Goal: Task Accomplishment & Management: Use online tool/utility

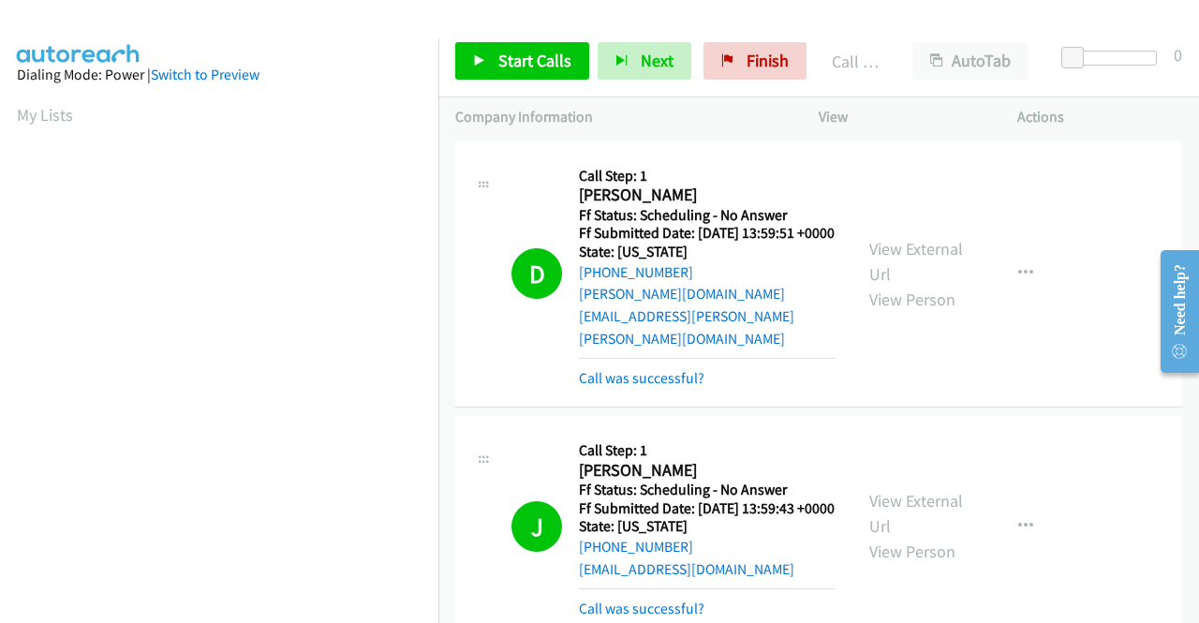
scroll to position [427, 0]
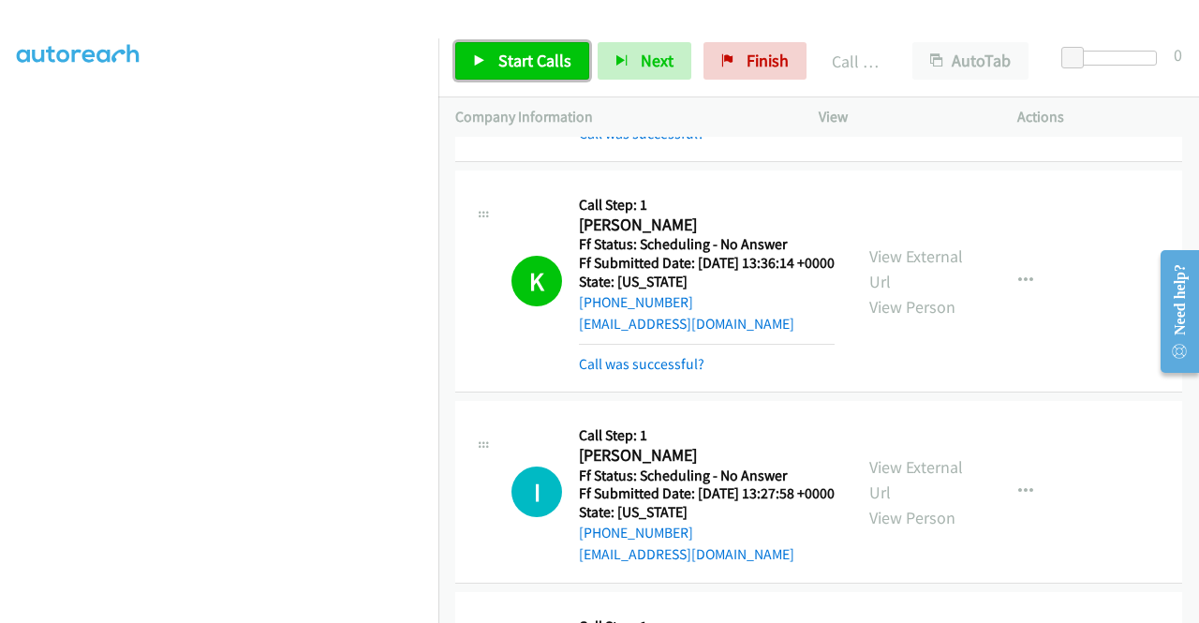
click at [555, 61] on span "Start Calls" at bounding box center [534, 61] width 73 height 22
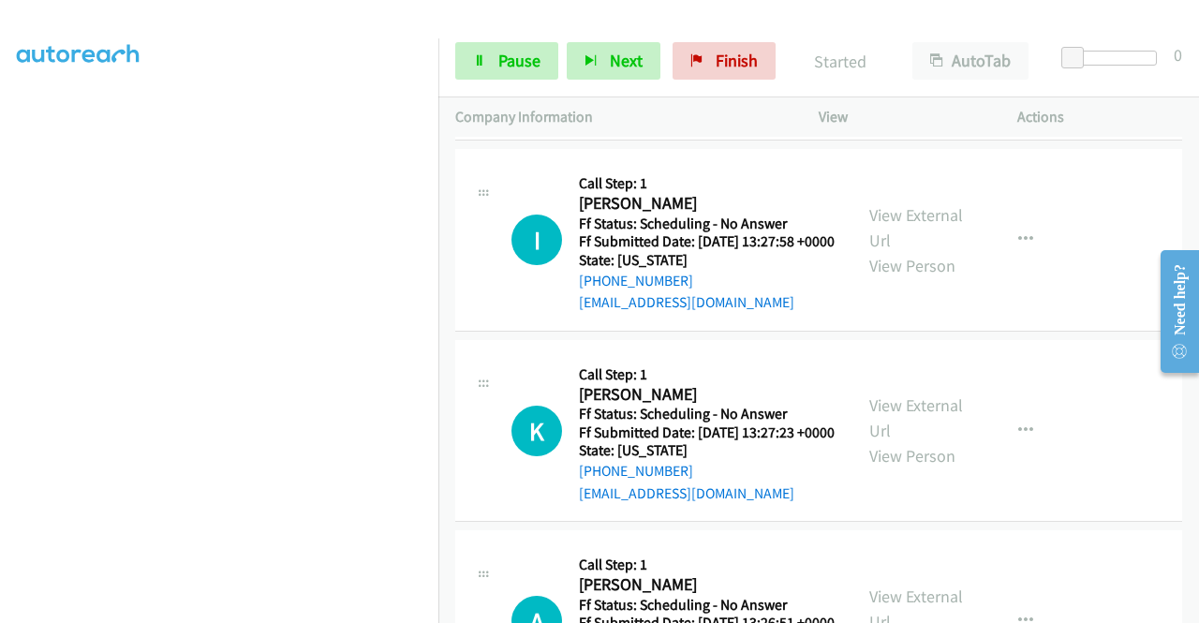
scroll to position [1218, 0]
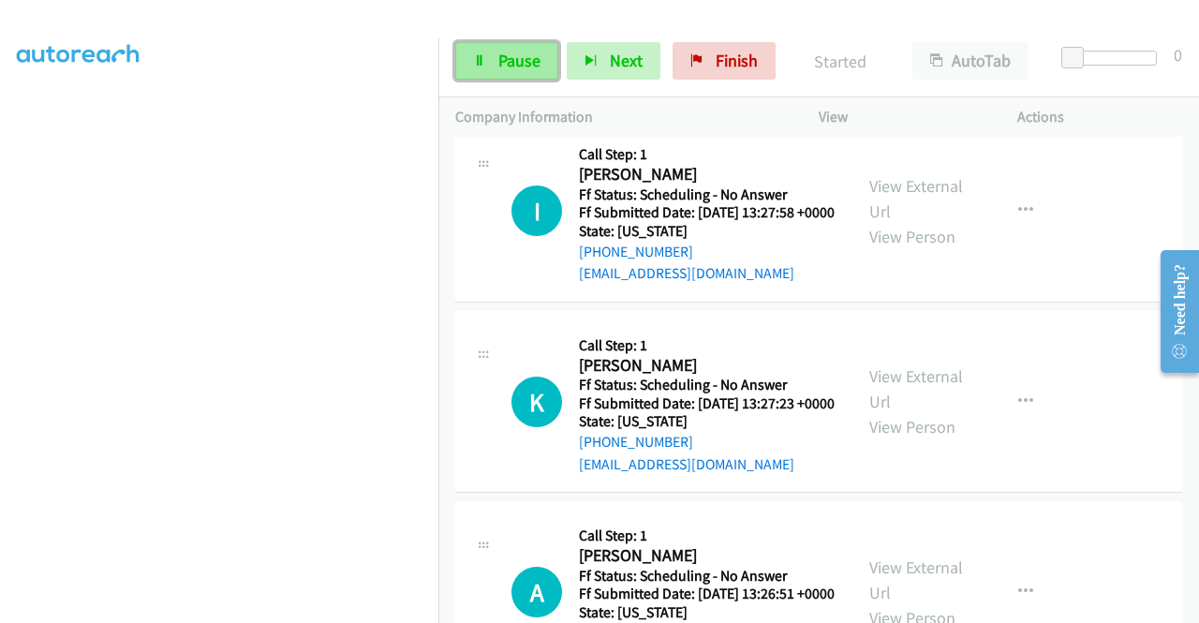
click at [498, 56] on span "Pause" at bounding box center [519, 61] width 42 height 22
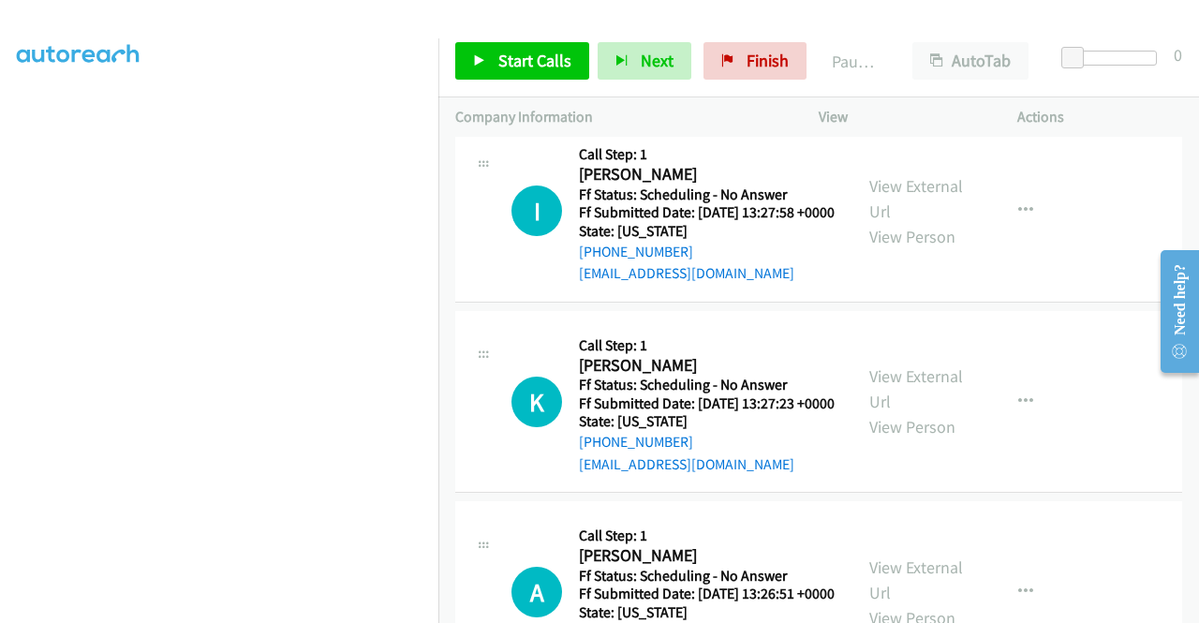
scroll to position [427, 0]
click at [482, 63] on icon at bounding box center [479, 61] width 13 height 13
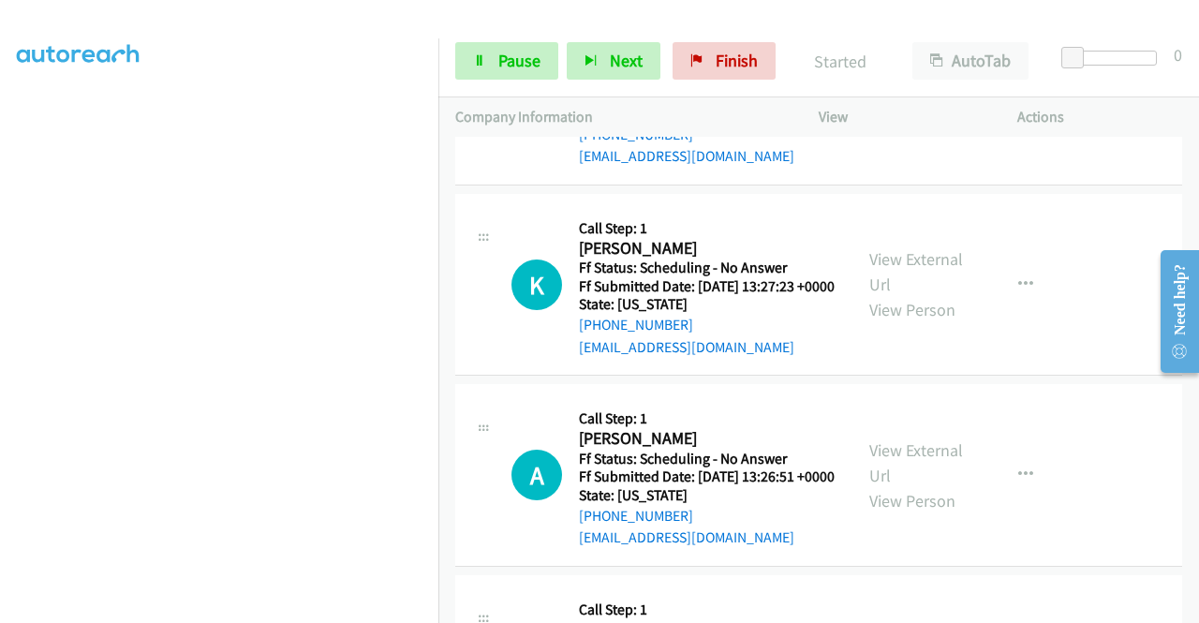
scroll to position [1405, 0]
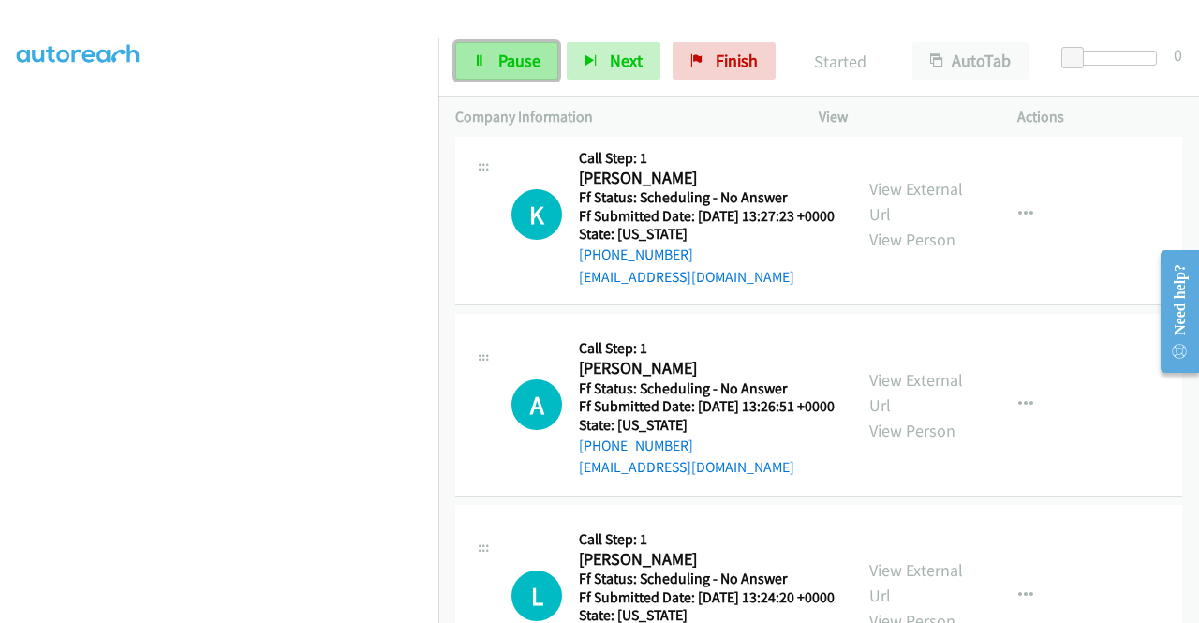
click at [527, 64] on span "Pause" at bounding box center [519, 61] width 42 height 22
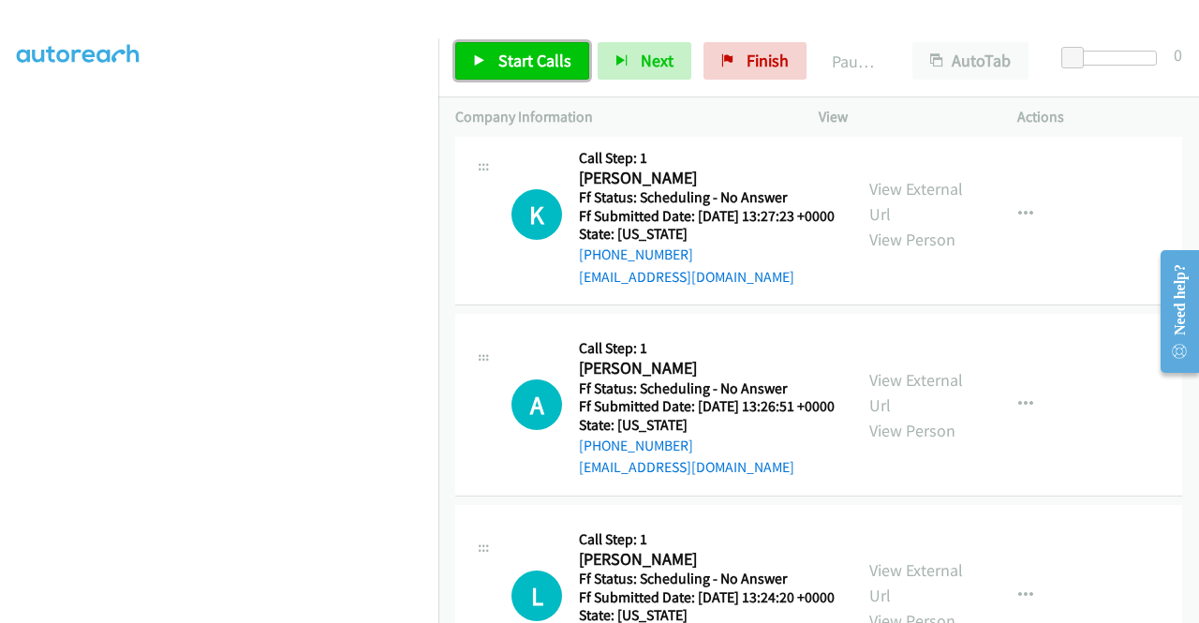
click at [524, 65] on span "Start Calls" at bounding box center [534, 61] width 73 height 22
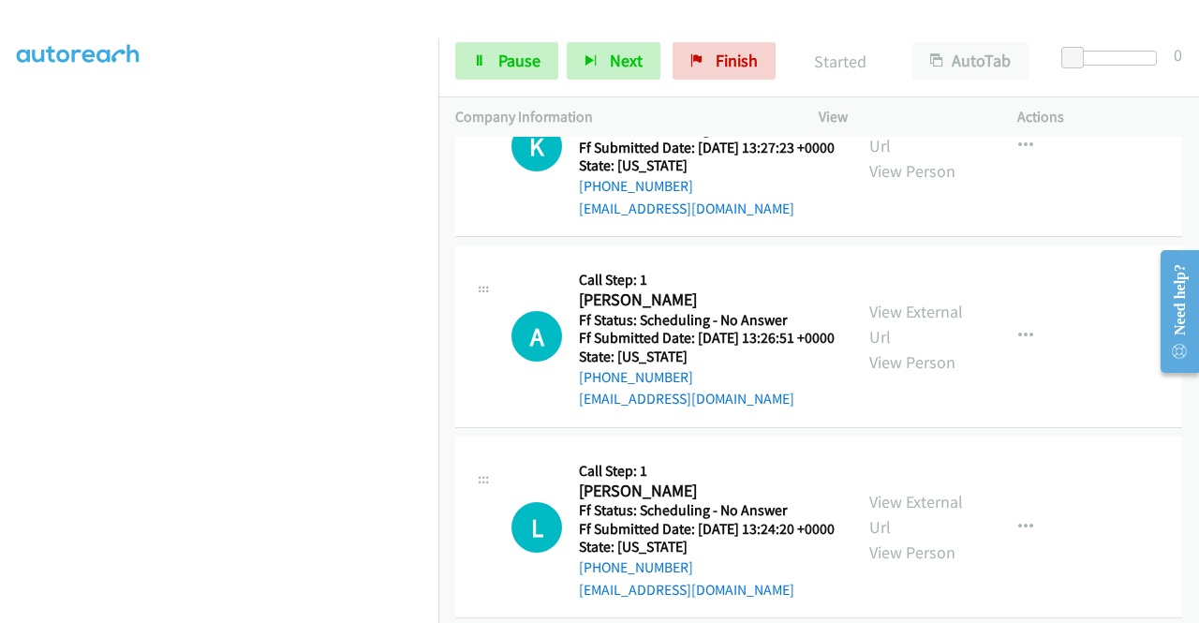
scroll to position [1593, 0]
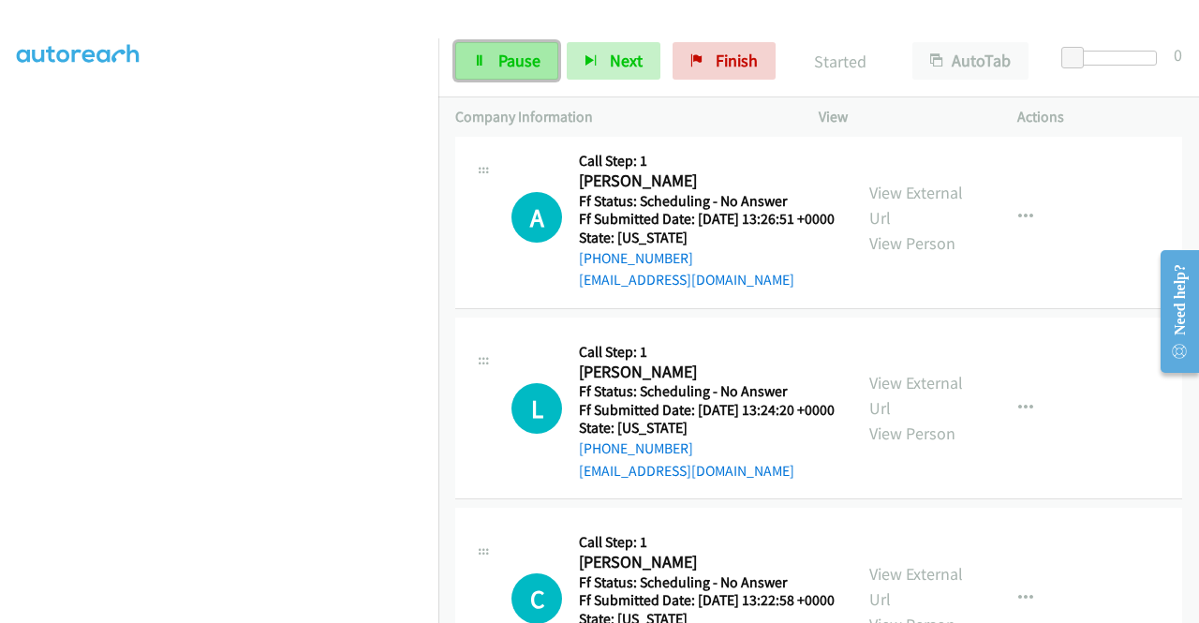
click at [505, 49] on link "Pause" at bounding box center [506, 60] width 103 height 37
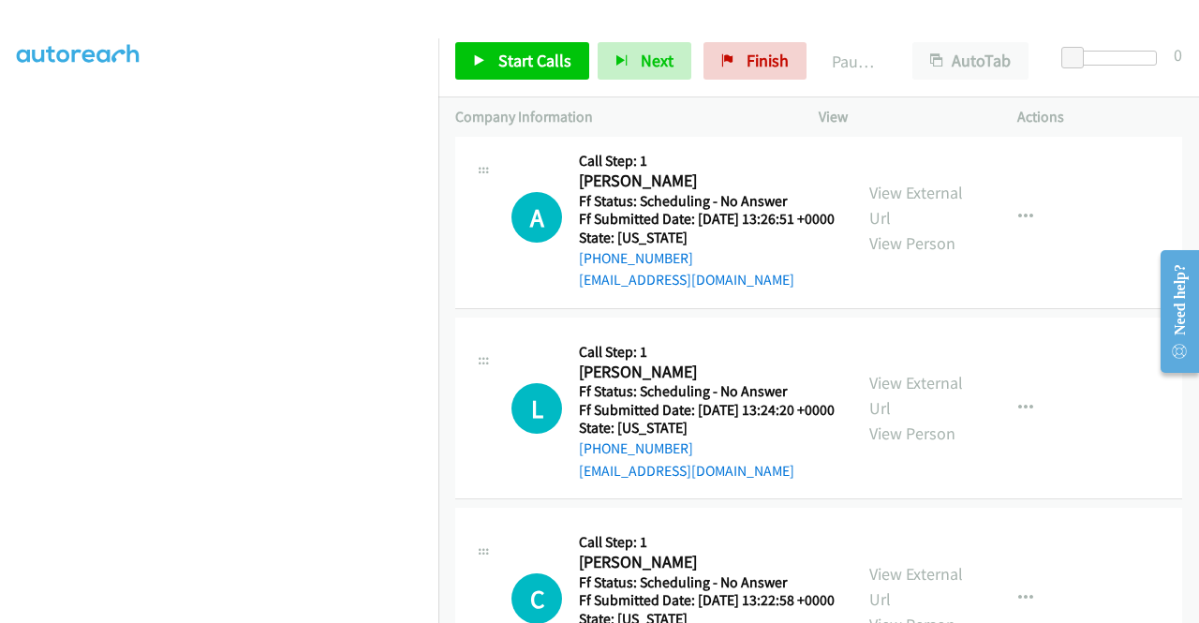
scroll to position [1686, 0]
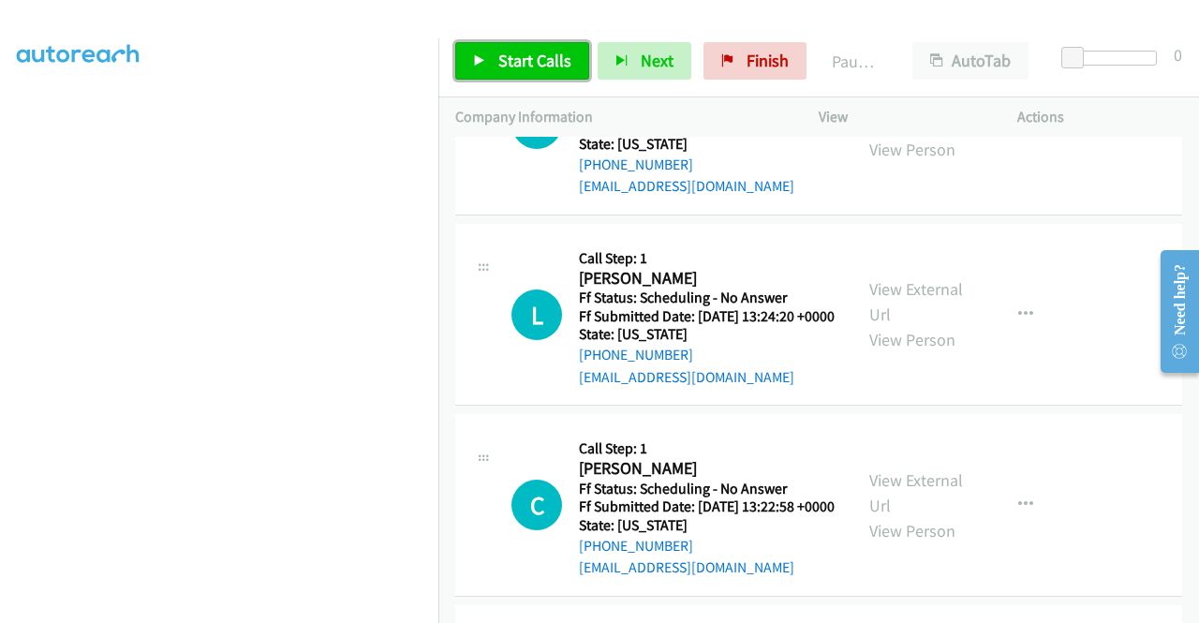
click at [536, 52] on span "Start Calls" at bounding box center [534, 61] width 73 height 22
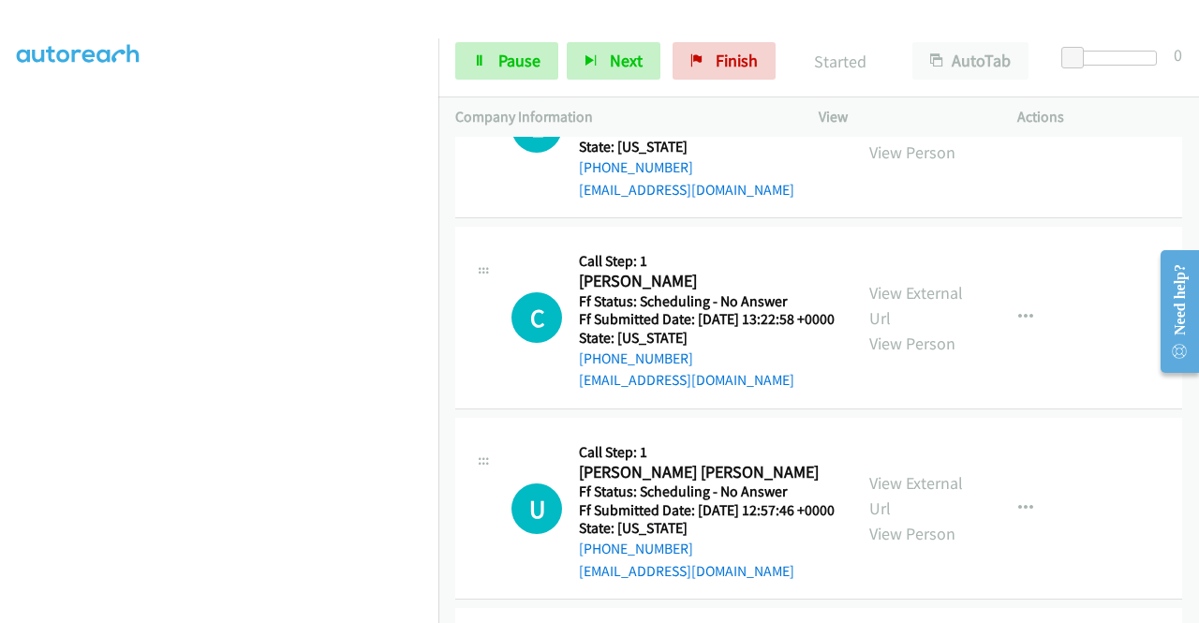
scroll to position [334, 0]
click at [472, 71] on link "Pause" at bounding box center [506, 60] width 103 height 37
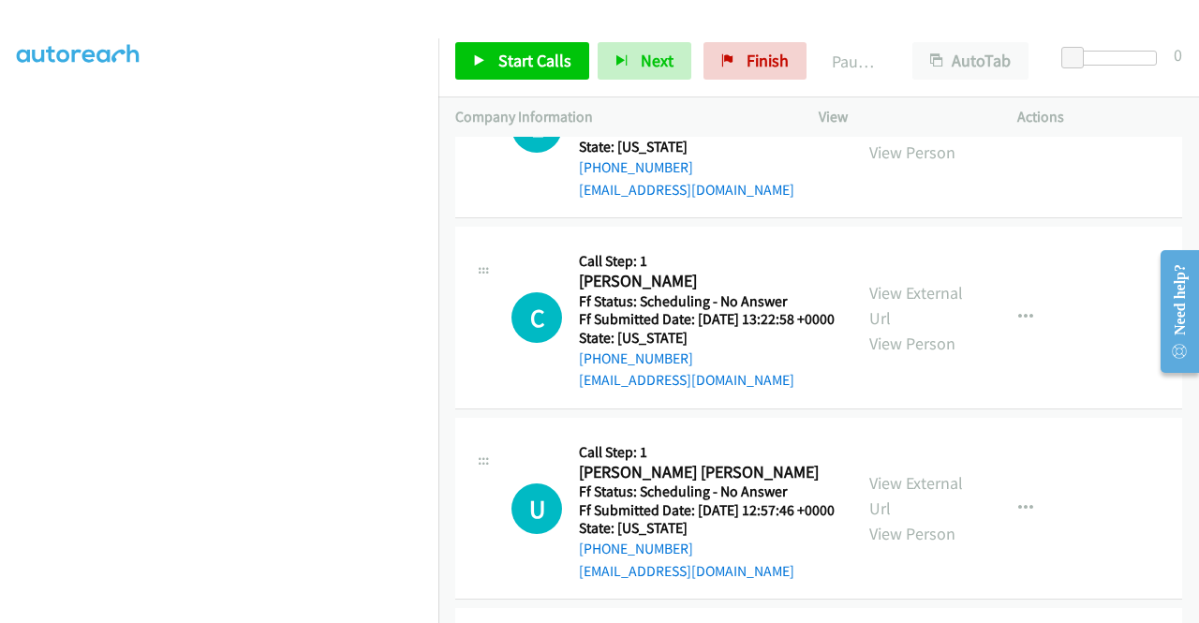
scroll to position [427, 0]
click at [547, 67] on span "Start Calls" at bounding box center [534, 61] width 73 height 22
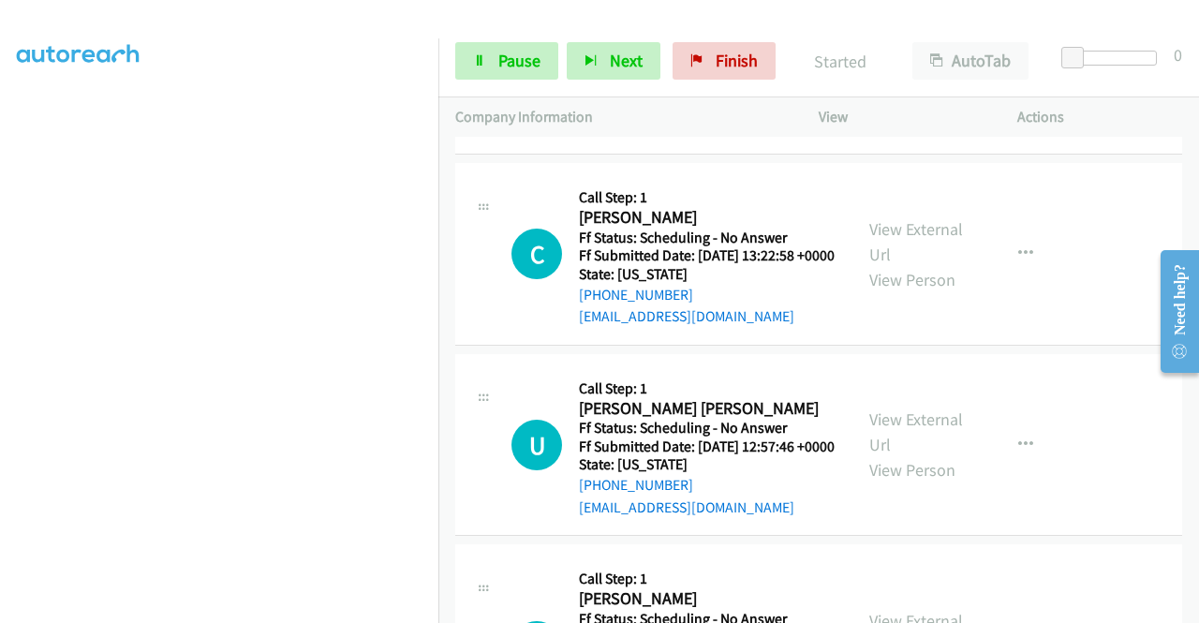
scroll to position [1967, 0]
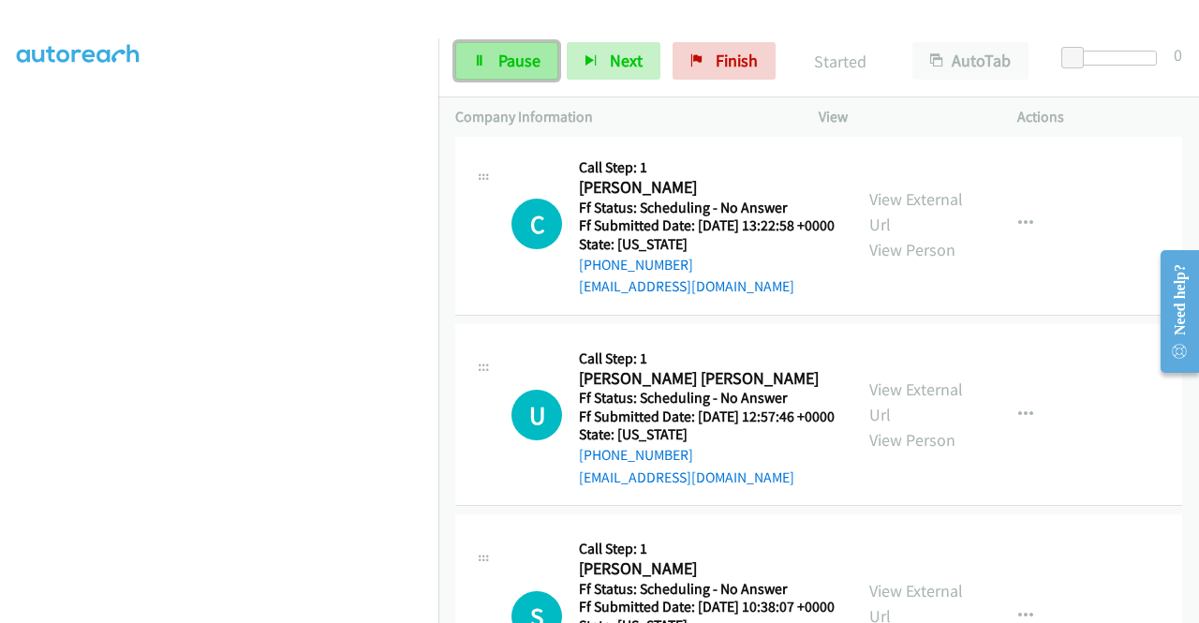
click at [538, 52] on span "Pause" at bounding box center [519, 61] width 42 height 22
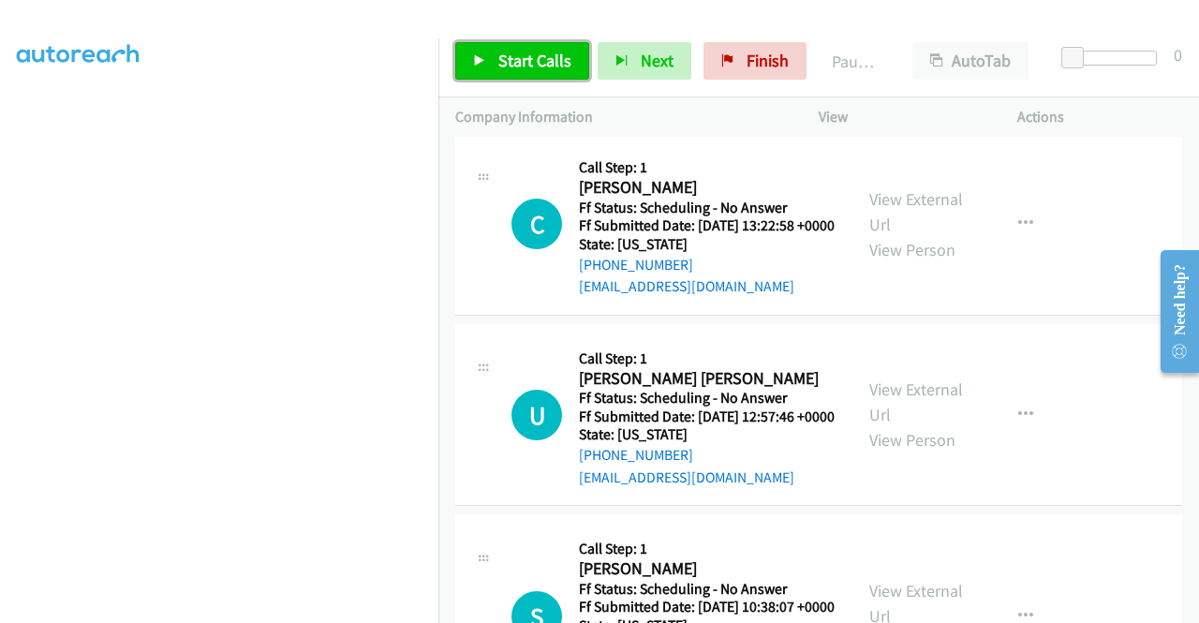
click at [557, 72] on link "Start Calls" at bounding box center [522, 60] width 134 height 37
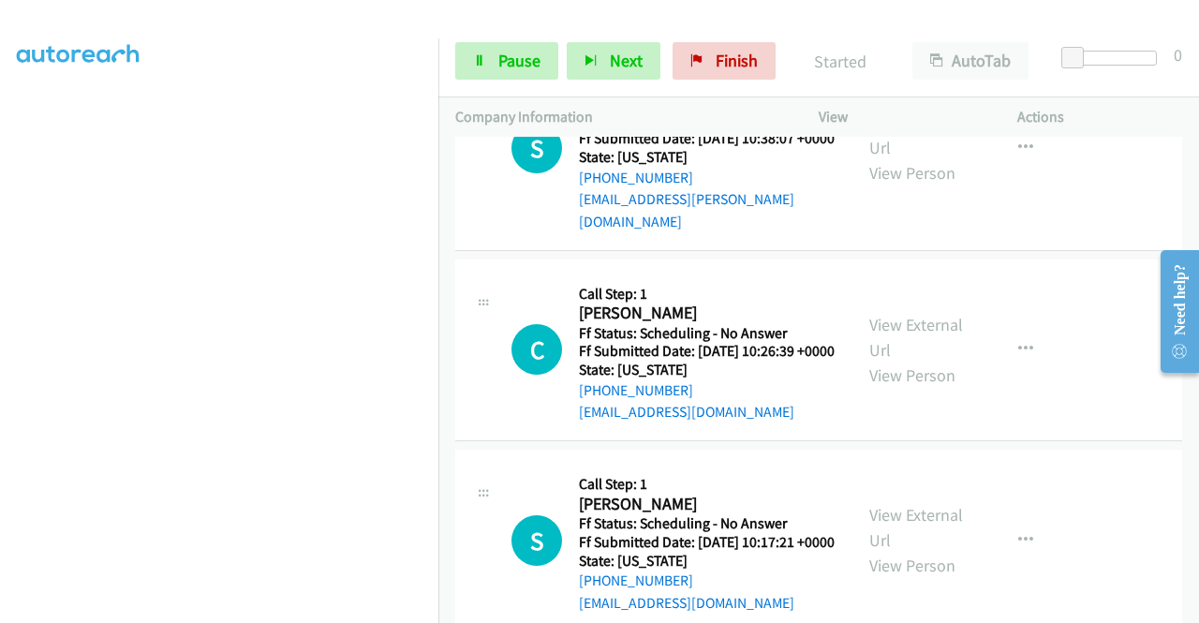
scroll to position [427, 0]
click at [510, 65] on span "Pause" at bounding box center [519, 61] width 42 height 22
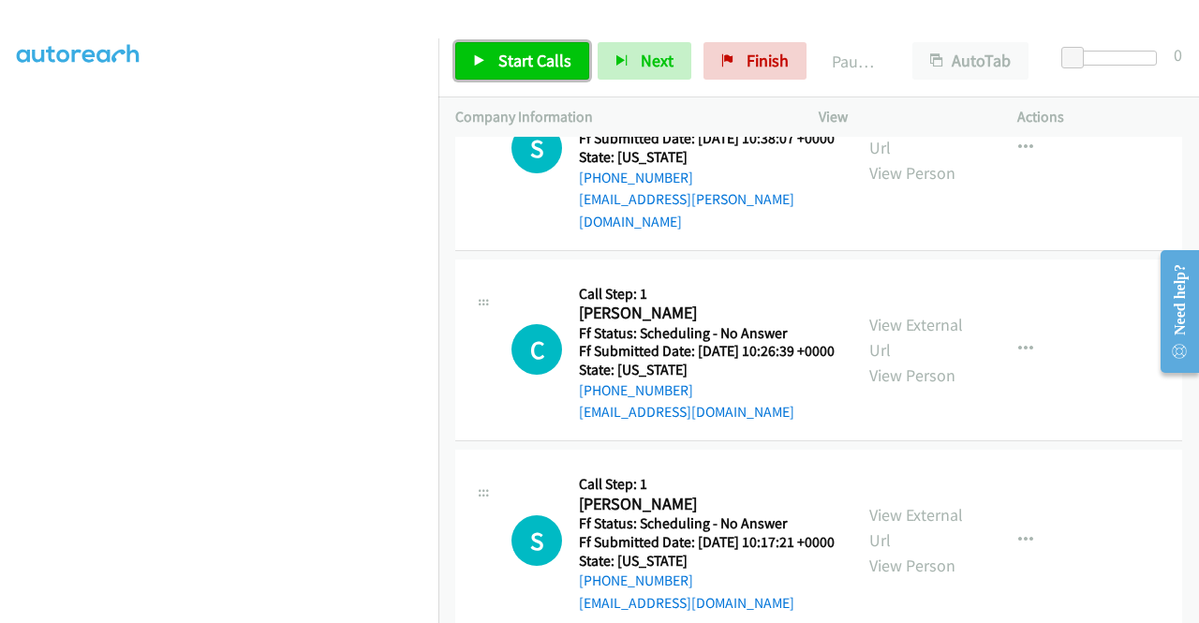
click at [510, 65] on span "Start Calls" at bounding box center [534, 61] width 73 height 22
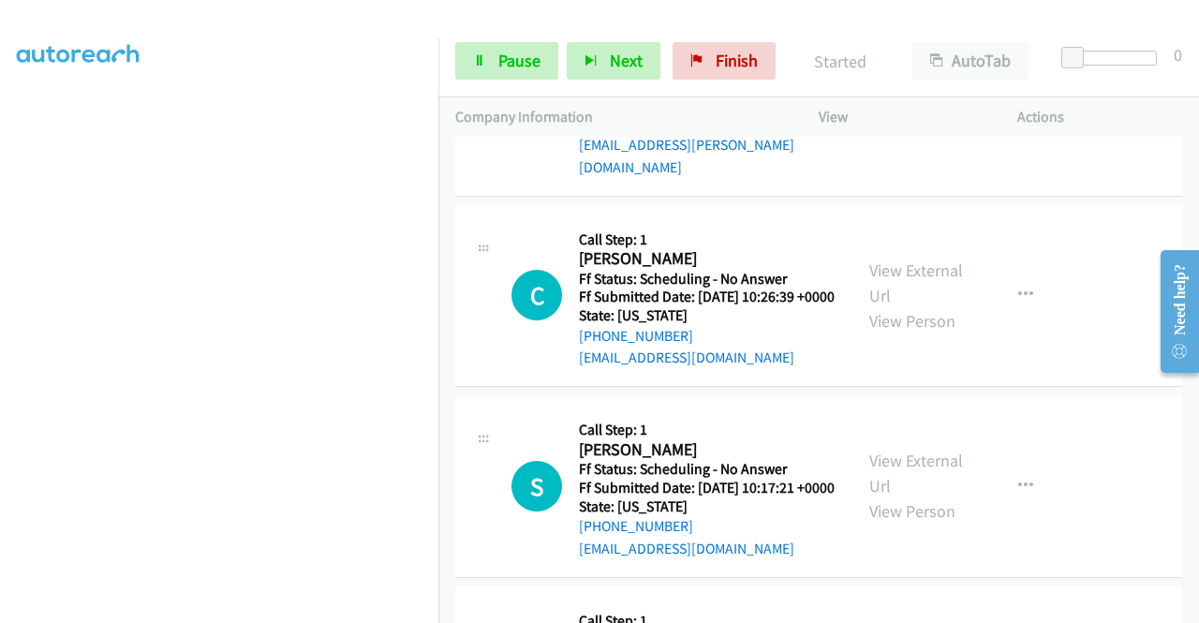
scroll to position [2530, 0]
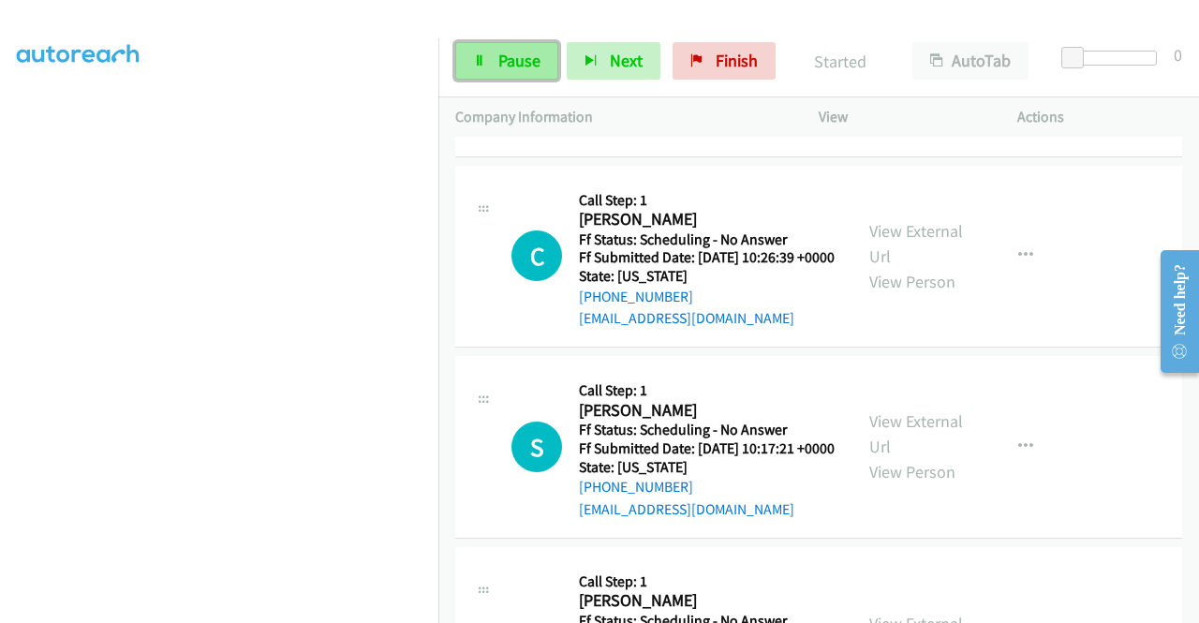
click at [534, 52] on span "Pause" at bounding box center [519, 61] width 42 height 22
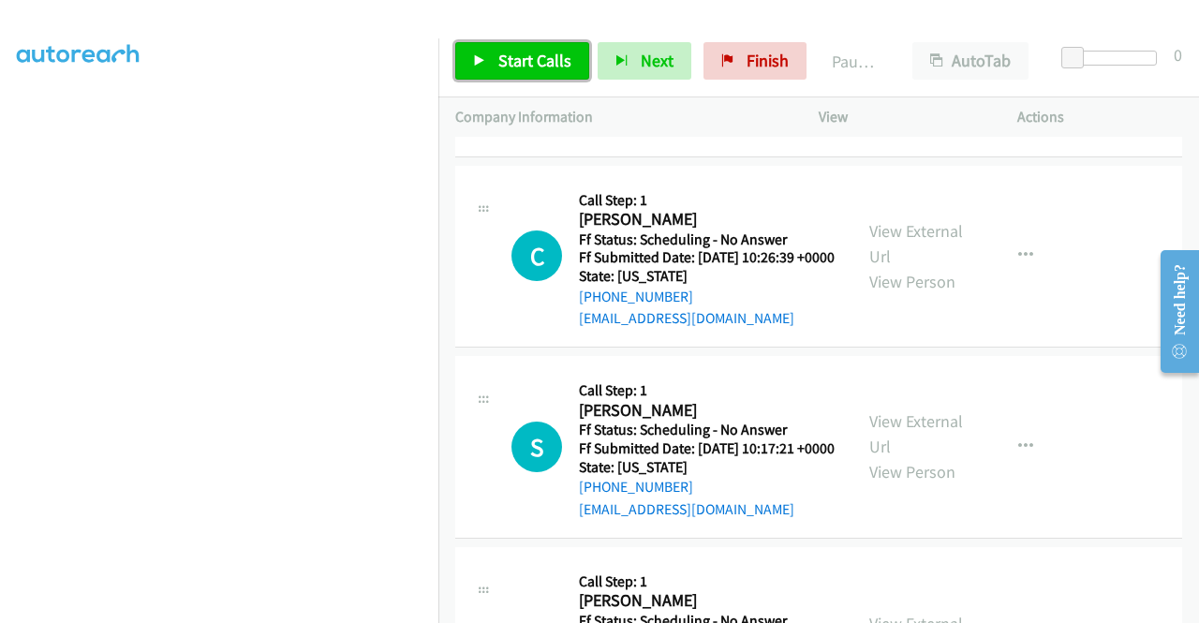
click at [534, 52] on span "Start Calls" at bounding box center [534, 61] width 73 height 22
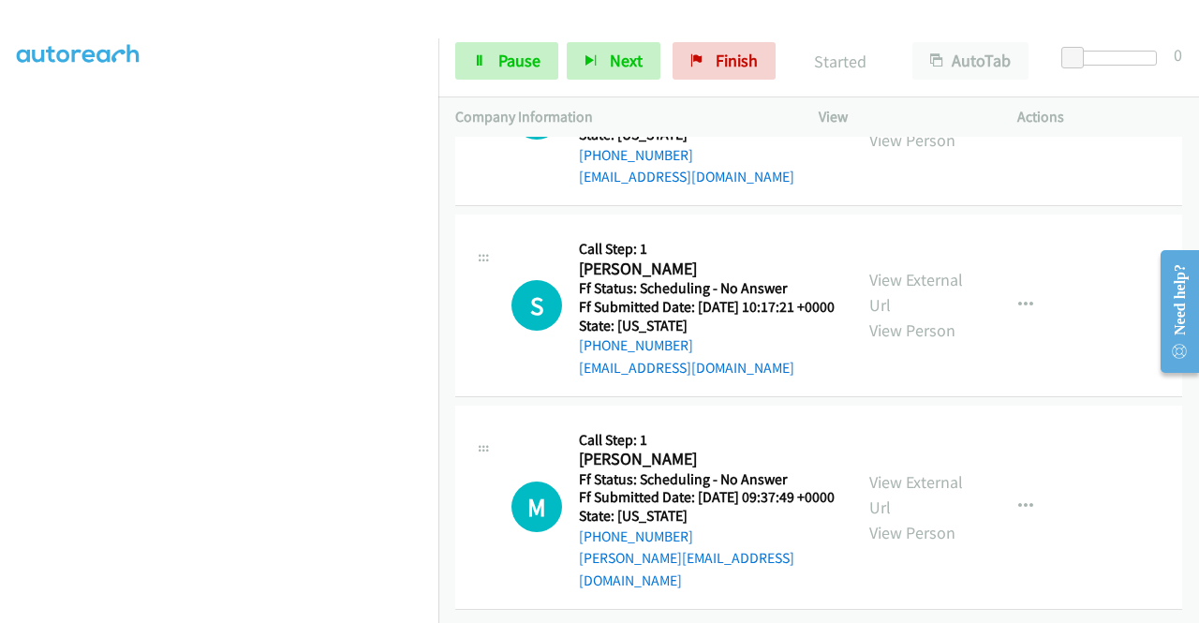
scroll to position [240, 0]
click at [525, 60] on span "Pause" at bounding box center [519, 61] width 42 height 22
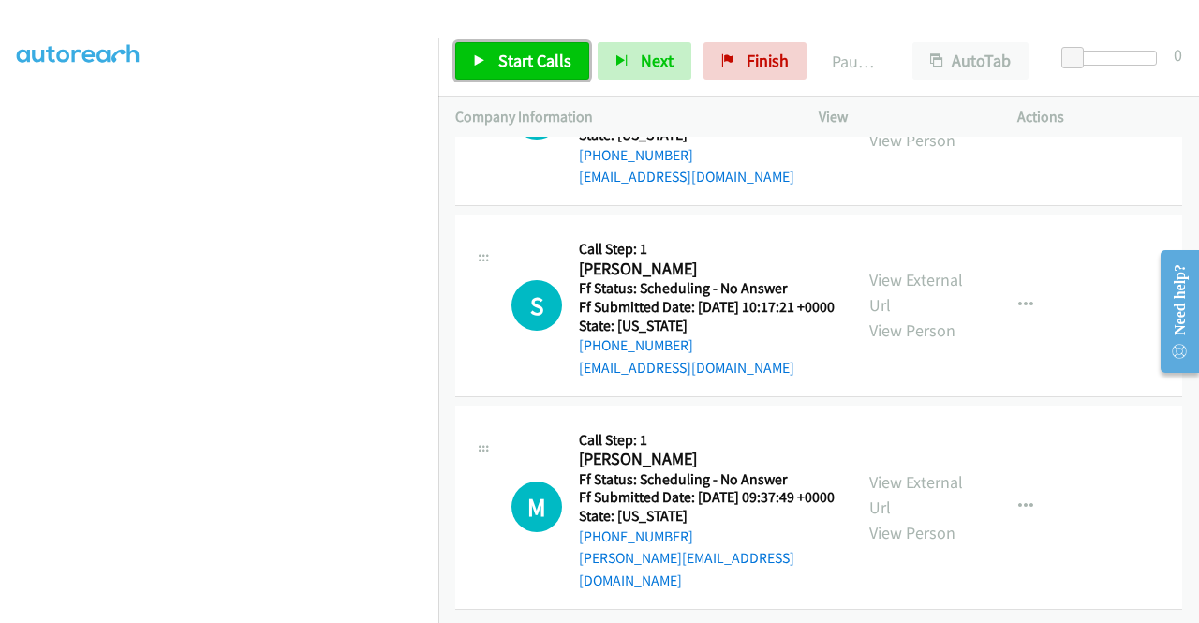
click at [525, 60] on span "Start Calls" at bounding box center [534, 61] width 73 height 22
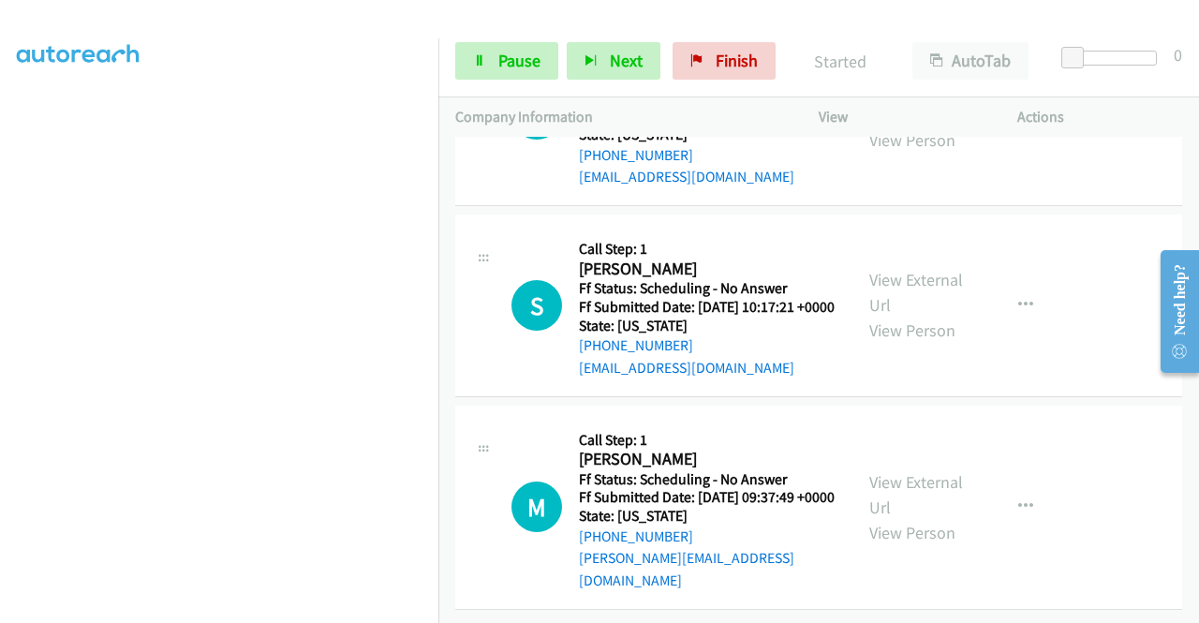
scroll to position [427, 0]
click at [501, 58] on span "Pause" at bounding box center [519, 61] width 42 height 22
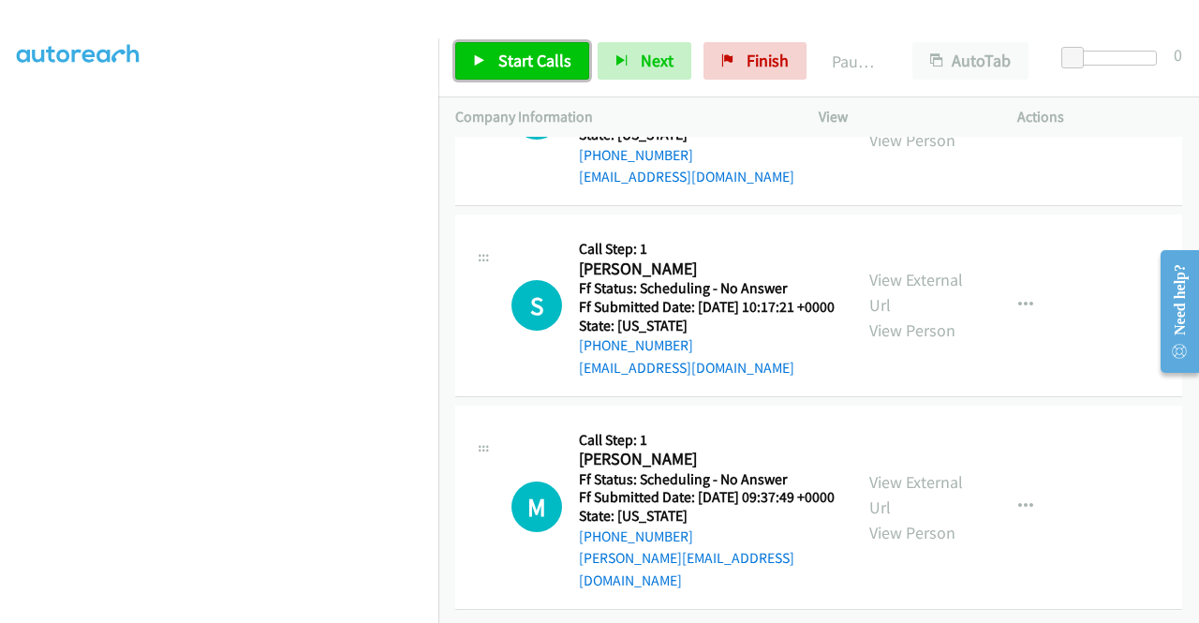
click at [501, 58] on span "Start Calls" at bounding box center [534, 61] width 73 height 22
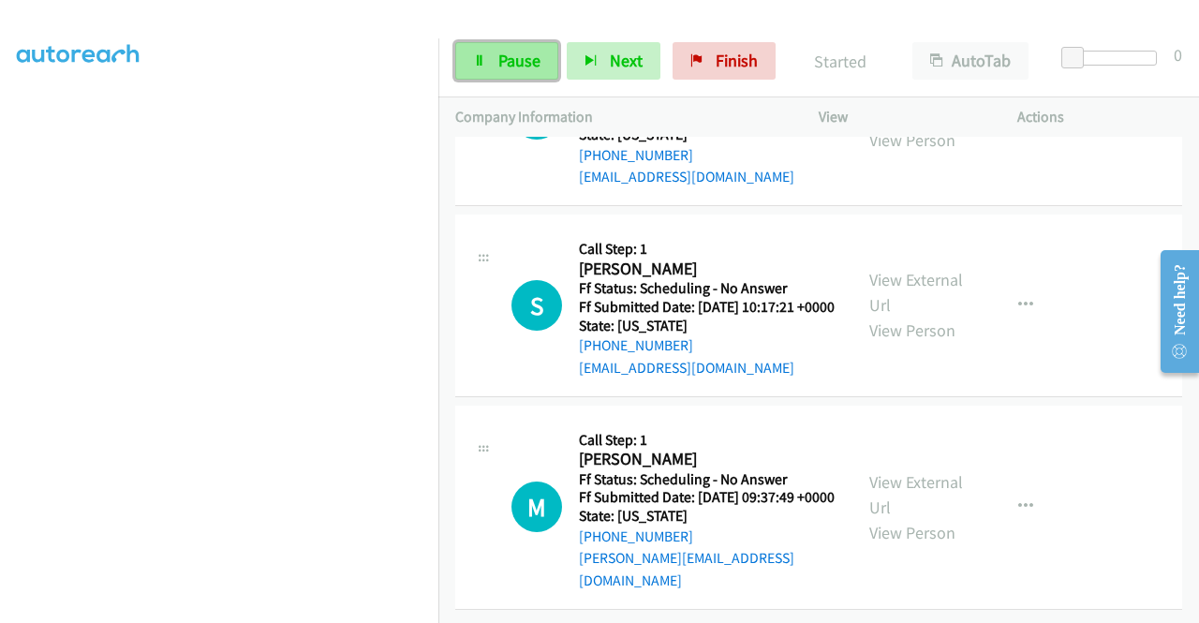
click at [517, 46] on link "Pause" at bounding box center [506, 60] width 103 height 37
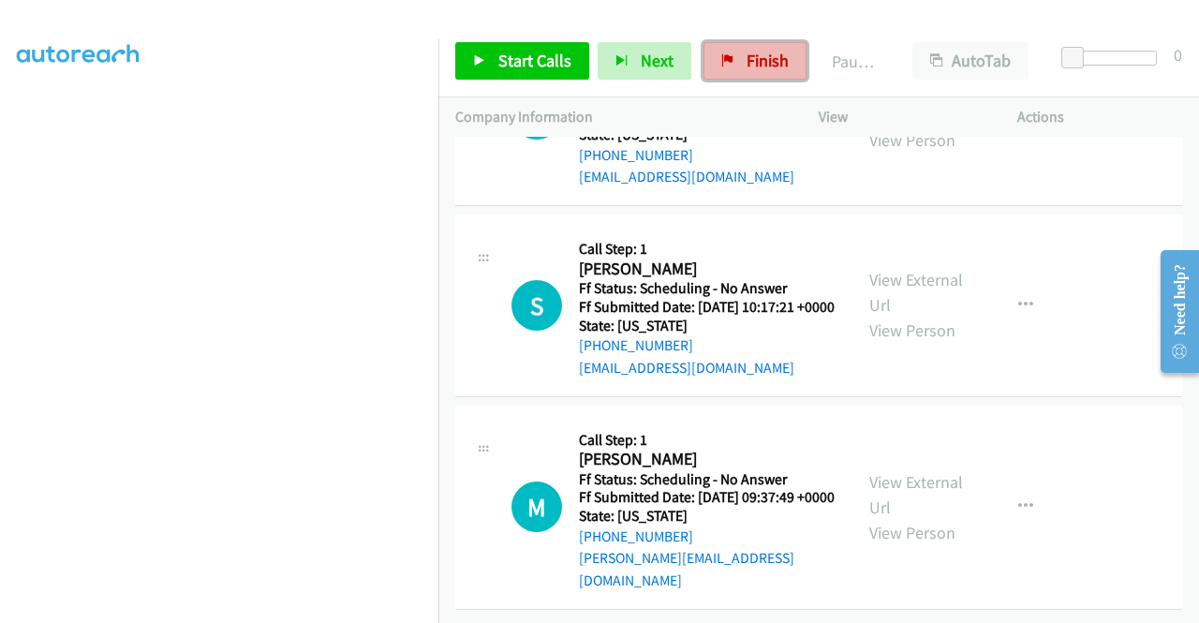
click at [765, 57] on span "Finish" at bounding box center [768, 61] width 42 height 22
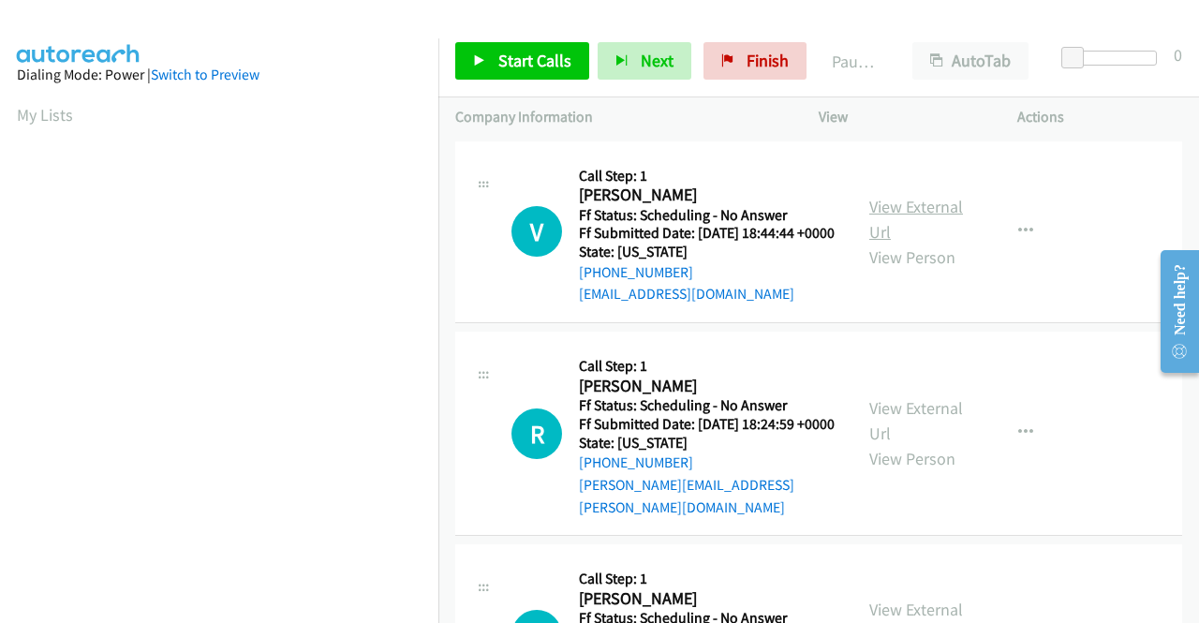
click at [890, 220] on link "View External Url" at bounding box center [916, 219] width 94 height 47
click at [913, 423] on link "View External Url" at bounding box center [916, 420] width 94 height 47
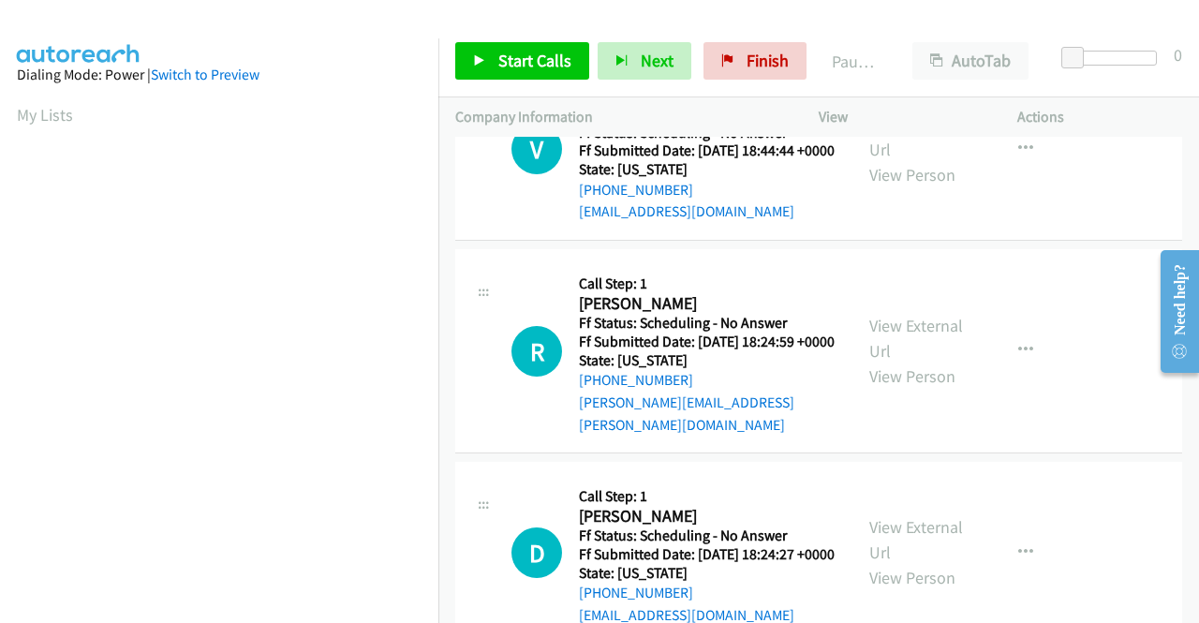
scroll to position [281, 0]
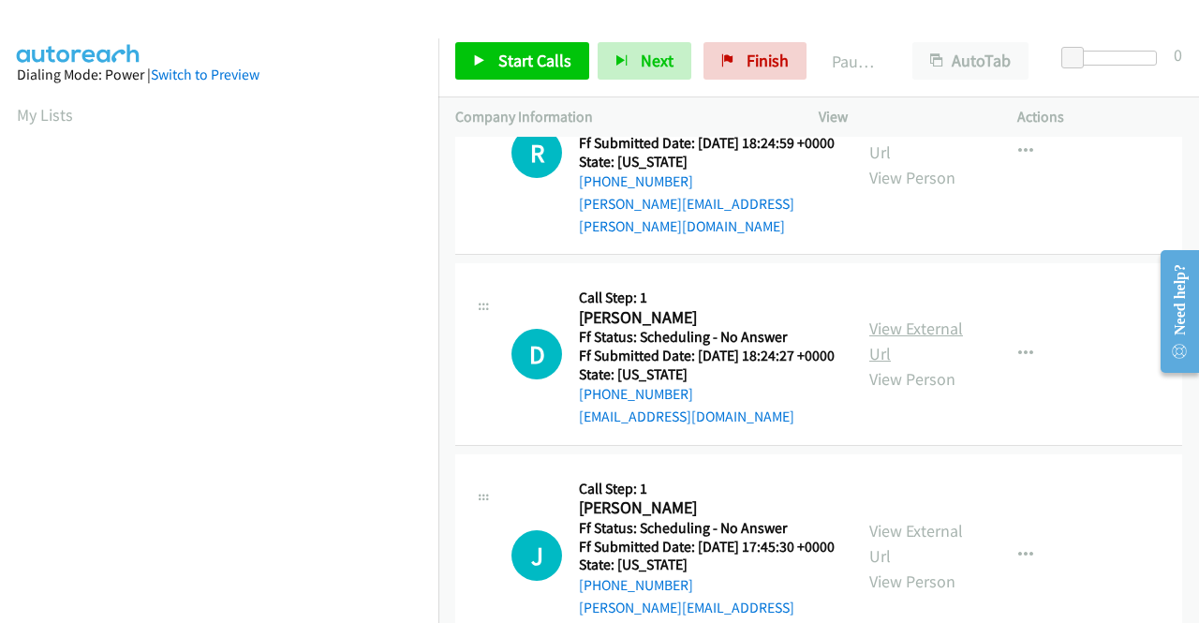
click at [883, 342] on link "View External Url" at bounding box center [916, 341] width 94 height 47
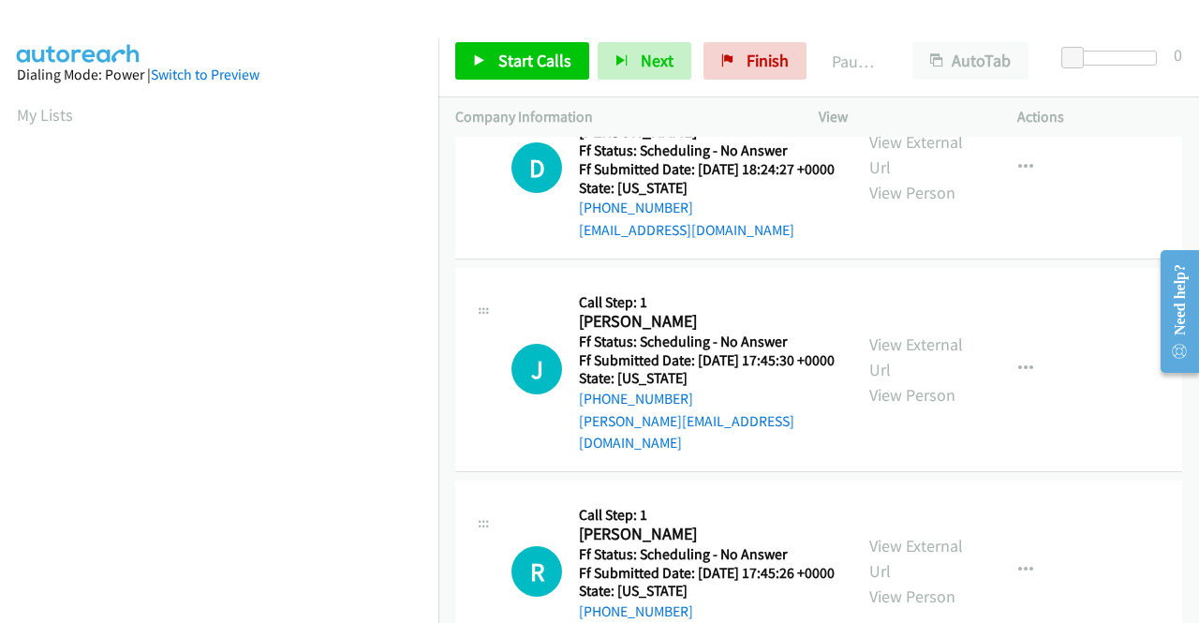
scroll to position [468, 0]
click at [922, 366] on link "View External Url" at bounding box center [916, 356] width 94 height 47
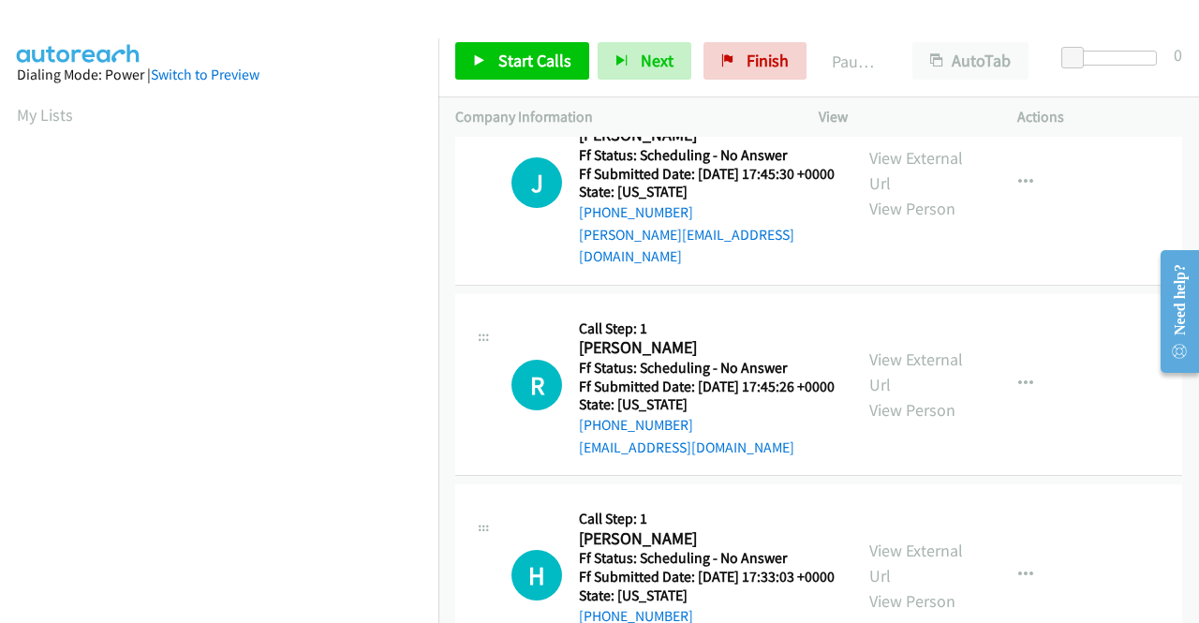
scroll to position [656, 0]
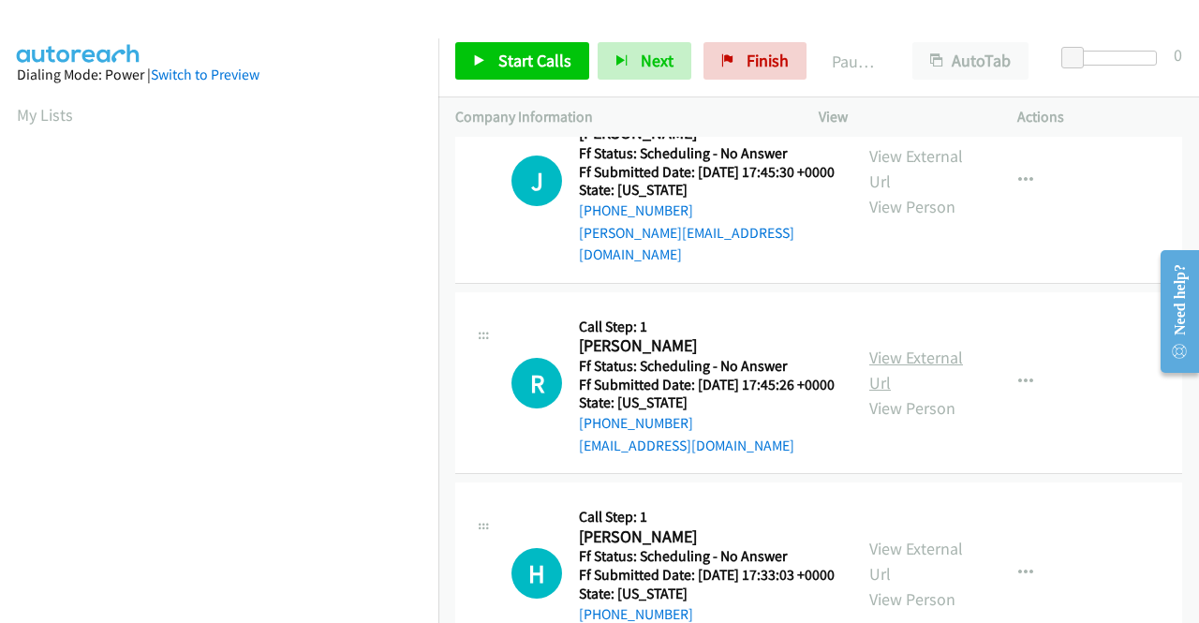
click at [928, 393] on link "View External Url" at bounding box center [916, 370] width 94 height 47
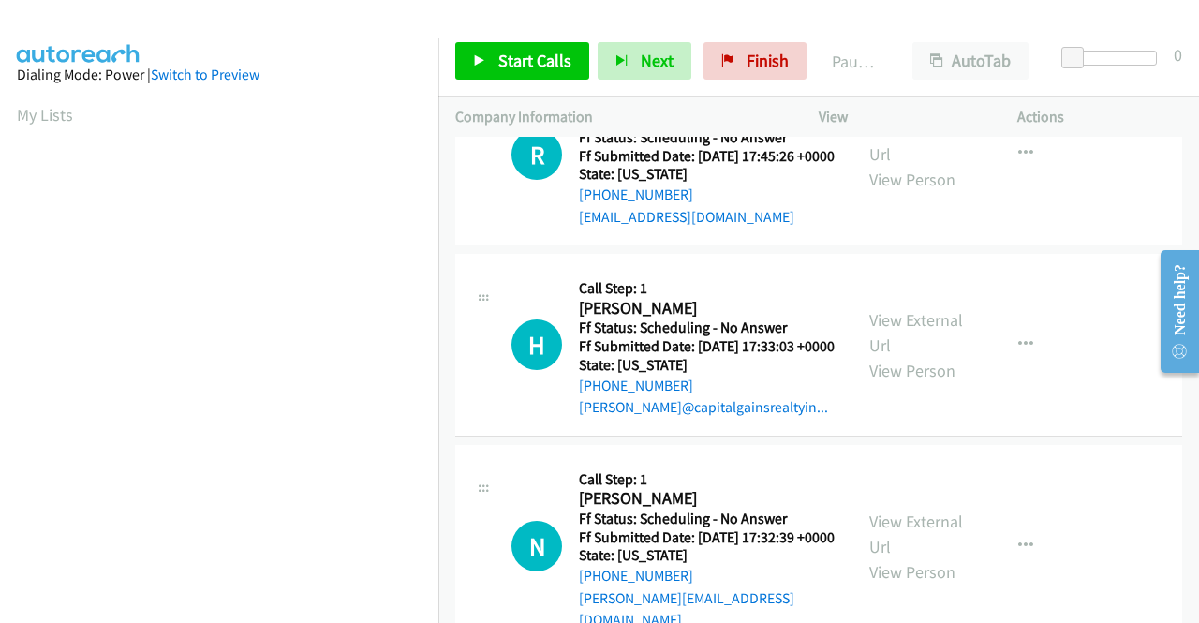
scroll to position [937, 0]
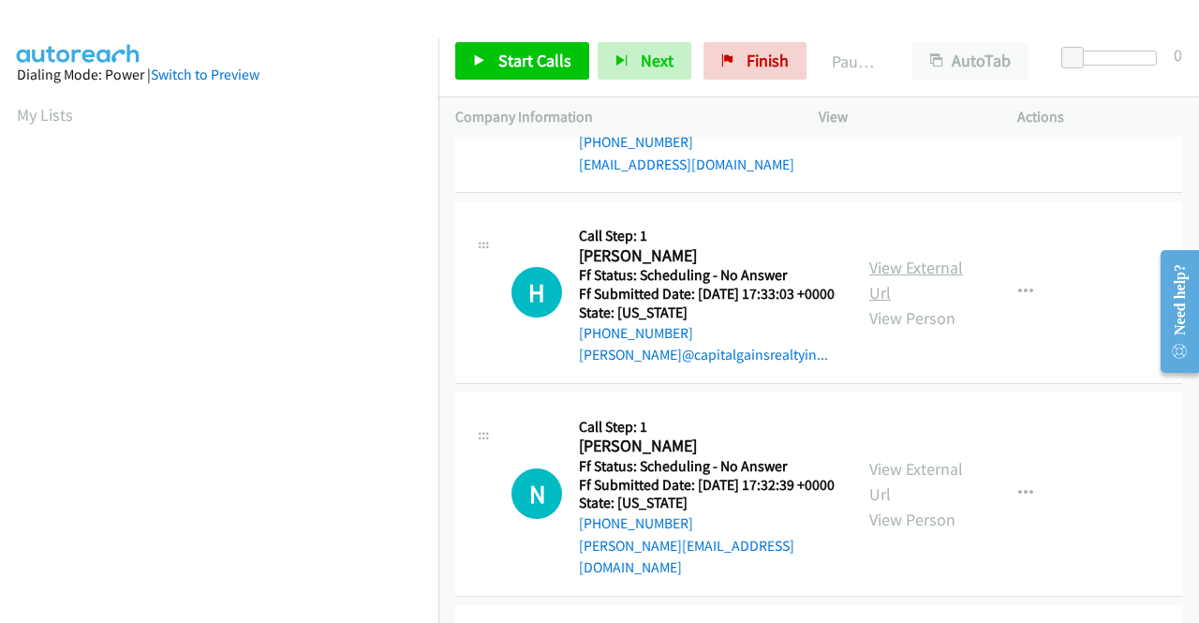
click at [889, 304] on link "View External Url" at bounding box center [916, 280] width 94 height 47
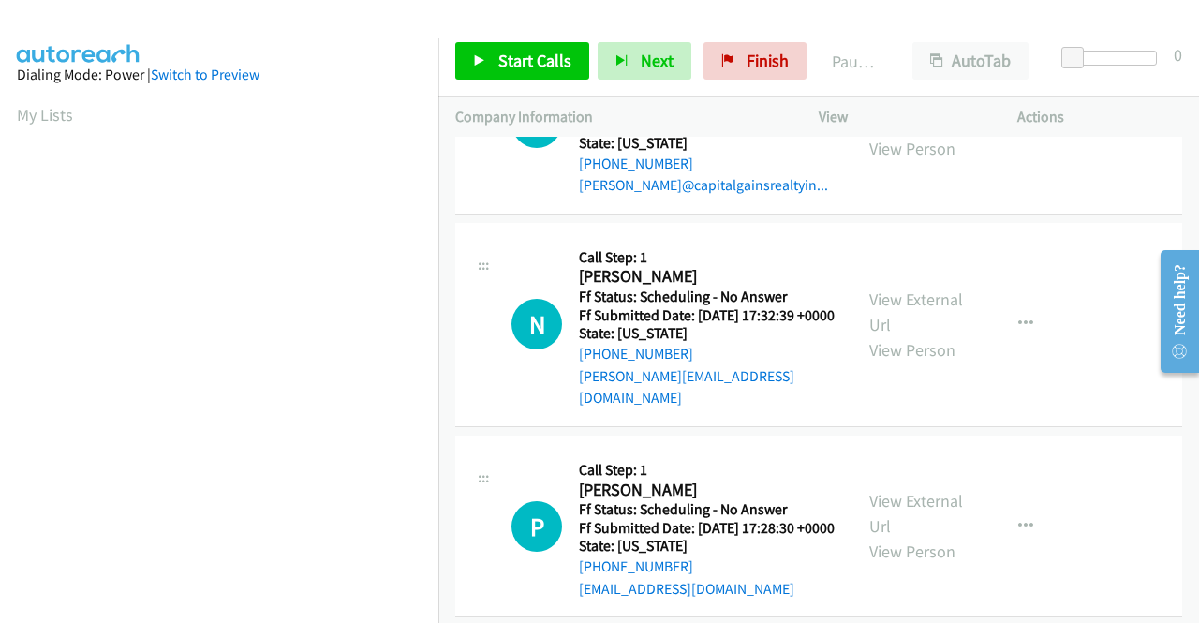
scroll to position [1124, 0]
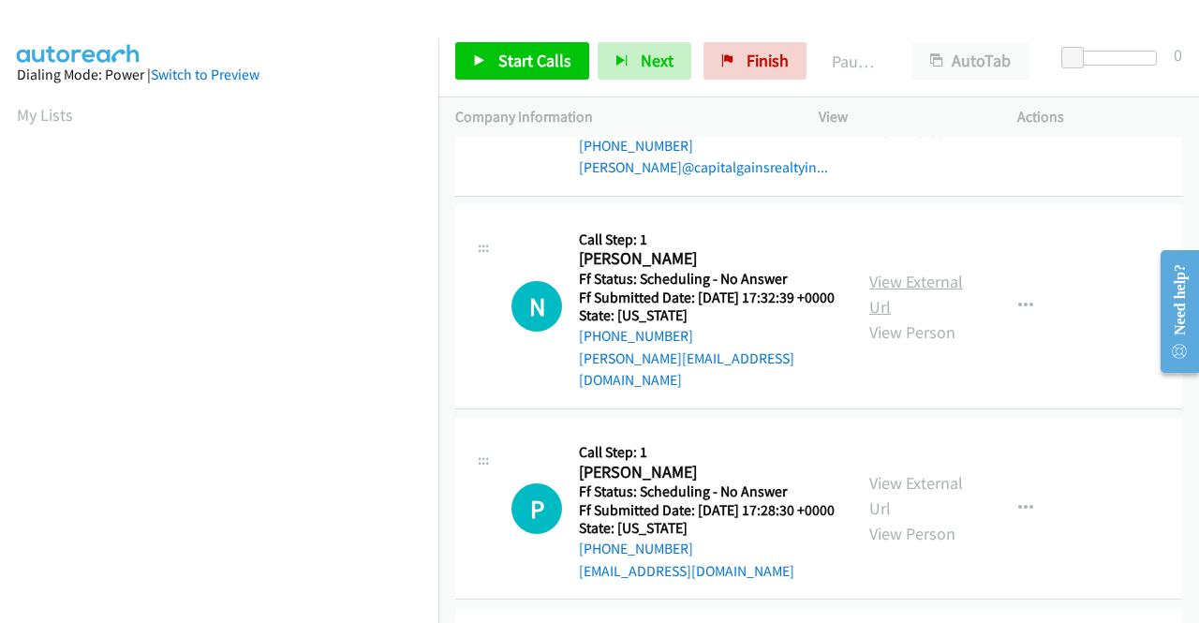
click at [886, 318] on link "View External Url" at bounding box center [916, 294] width 94 height 47
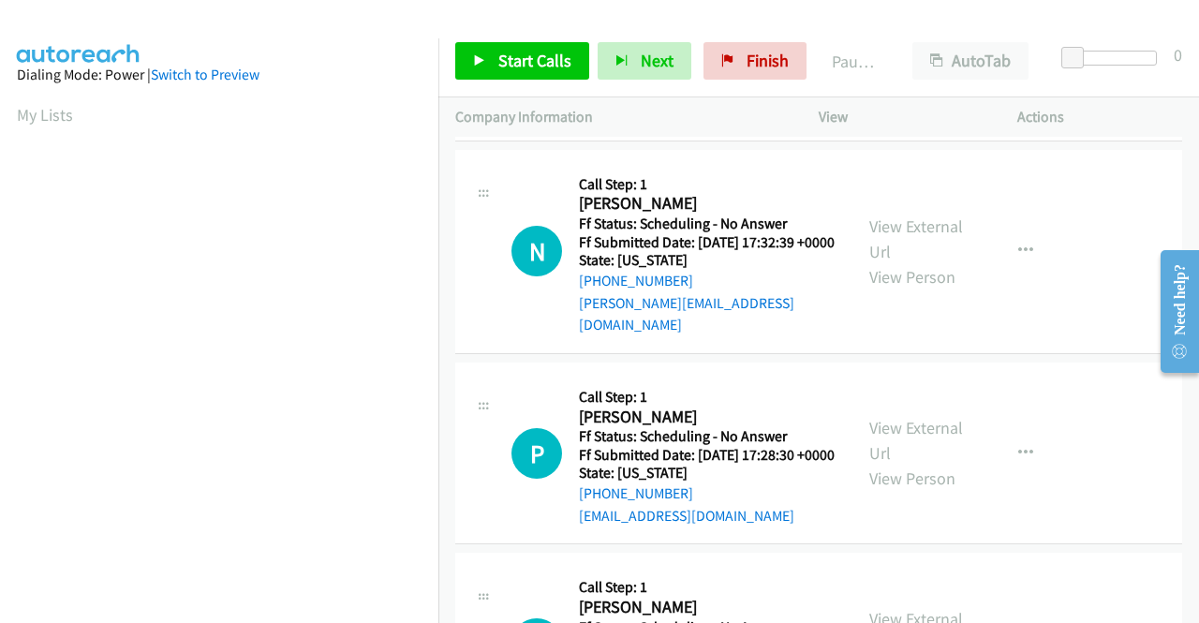
scroll to position [1405, 0]
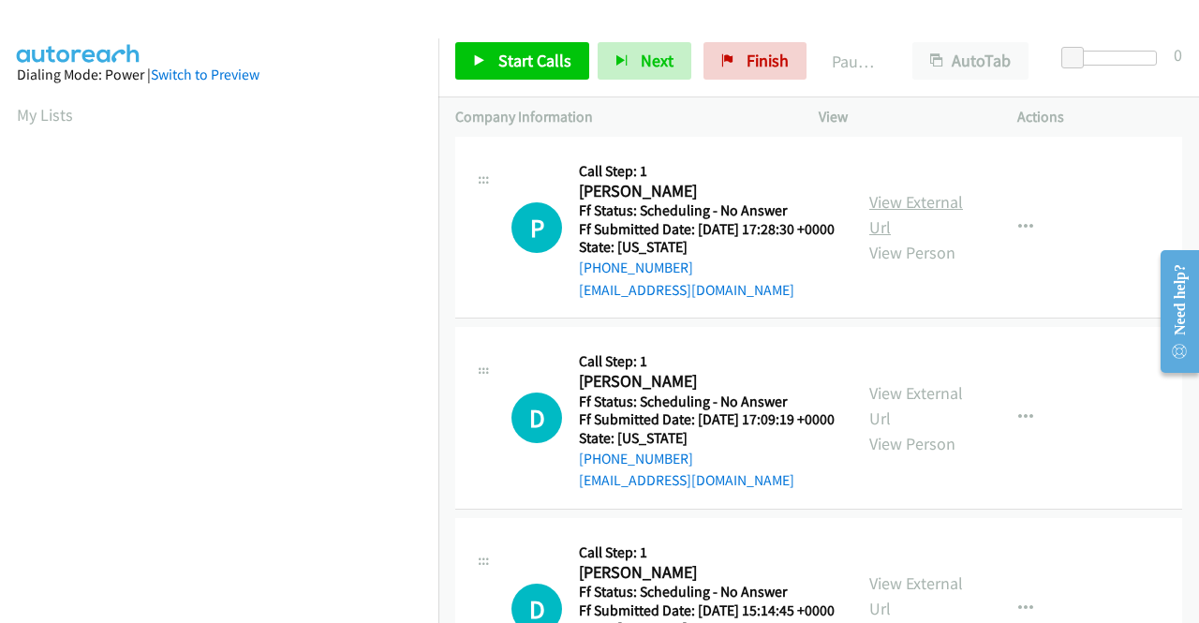
click at [873, 238] on link "View External Url" at bounding box center [916, 214] width 94 height 47
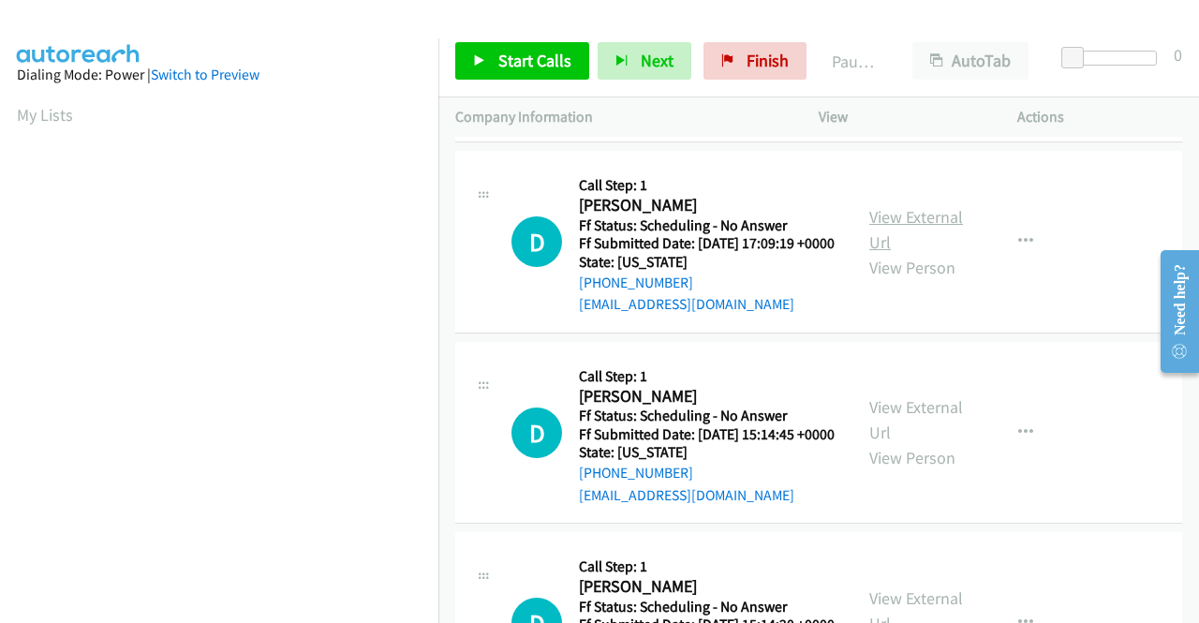
scroll to position [1593, 0]
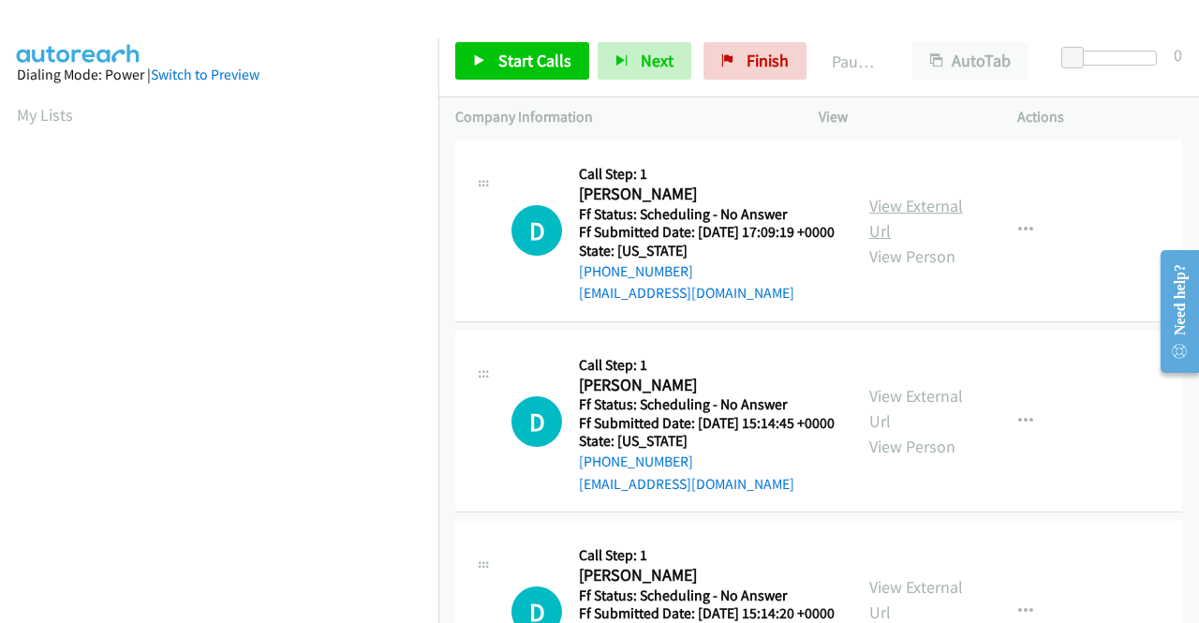
click at [892, 242] on link "View External Url" at bounding box center [916, 218] width 94 height 47
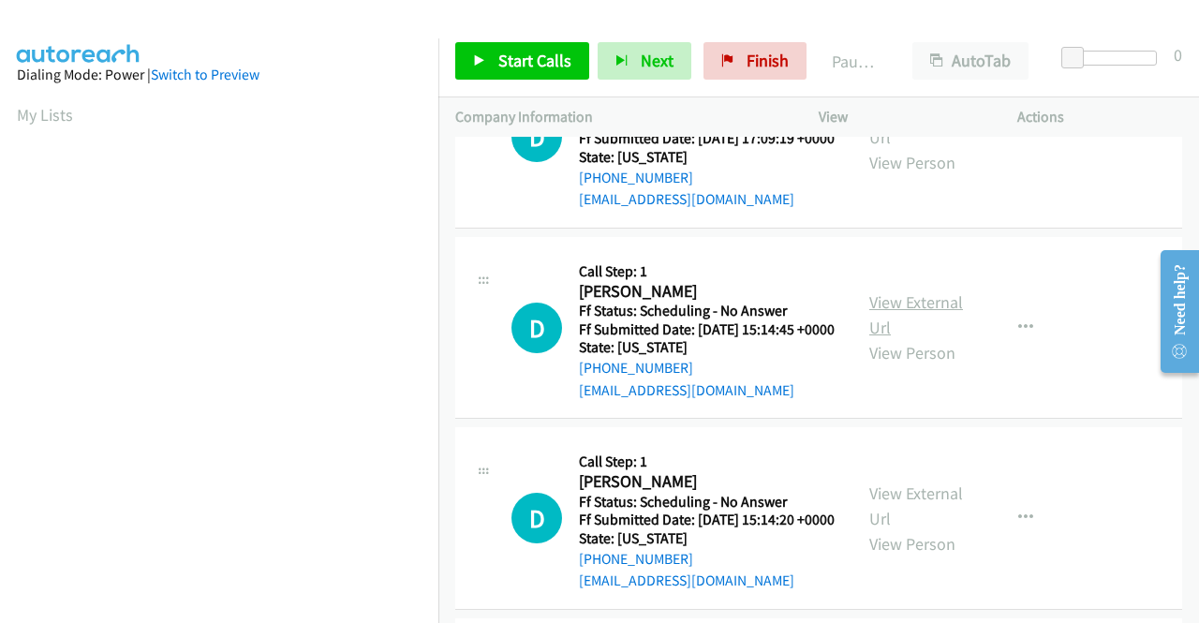
click at [911, 338] on link "View External Url" at bounding box center [916, 314] width 94 height 47
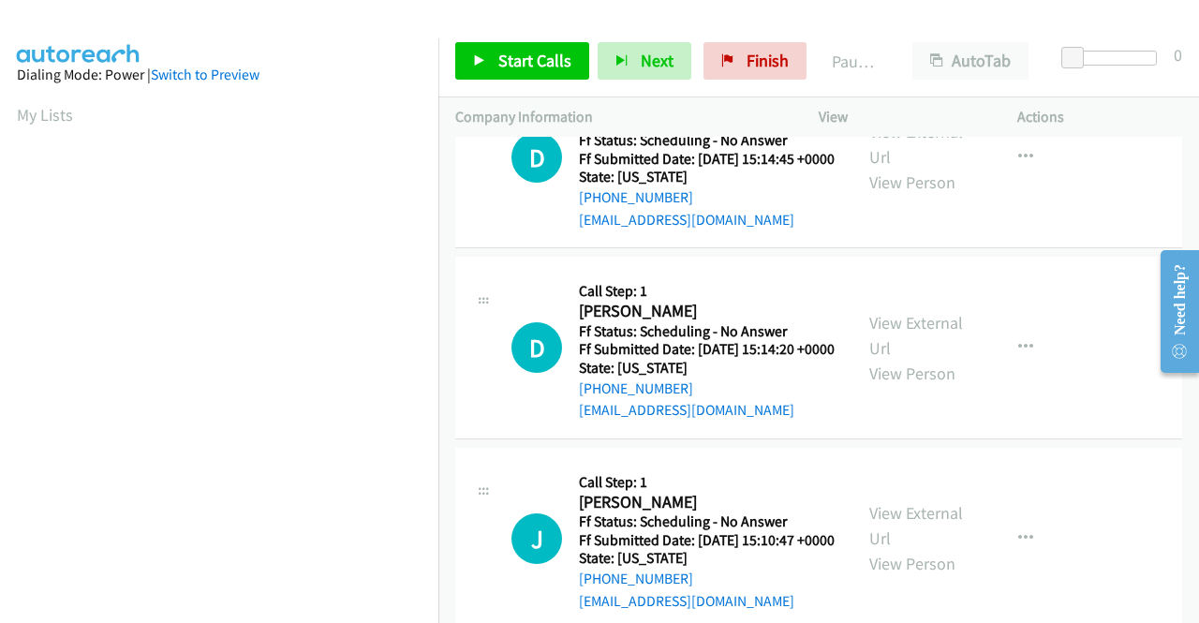
scroll to position [1874, 0]
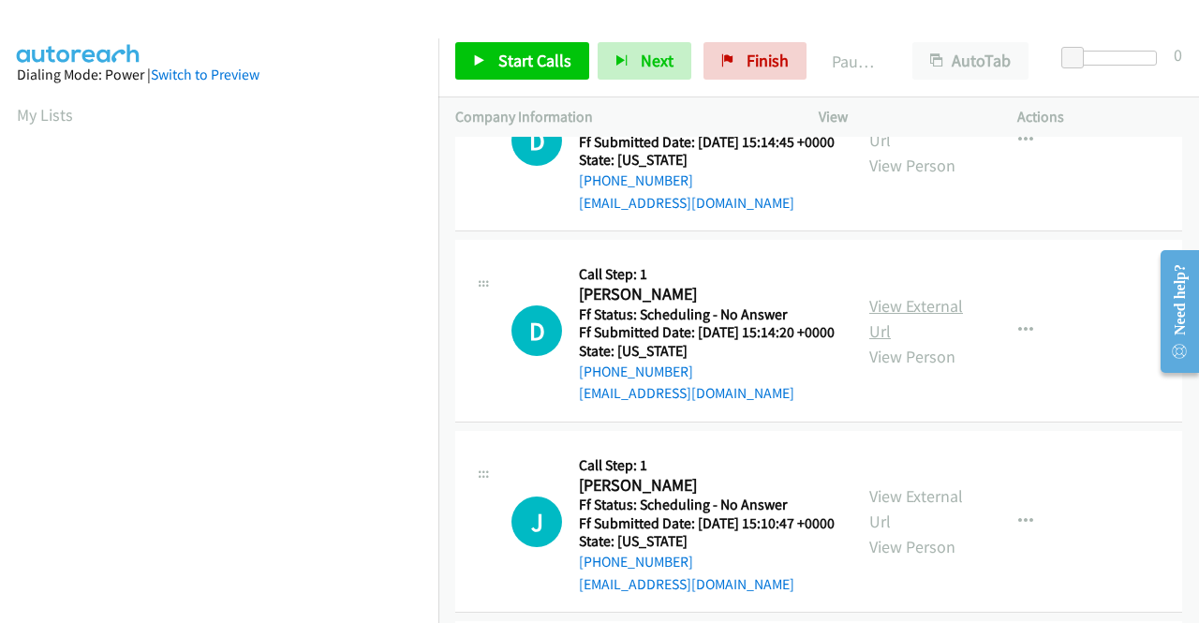
click at [890, 342] on link "View External Url" at bounding box center [916, 318] width 94 height 47
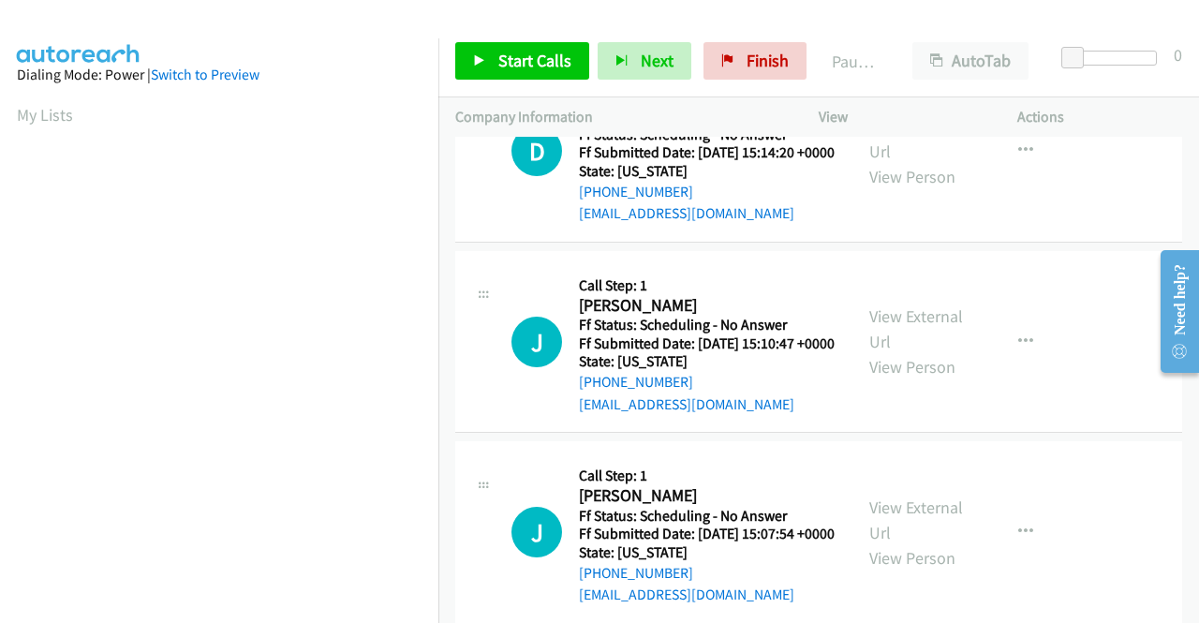
scroll to position [2061, 0]
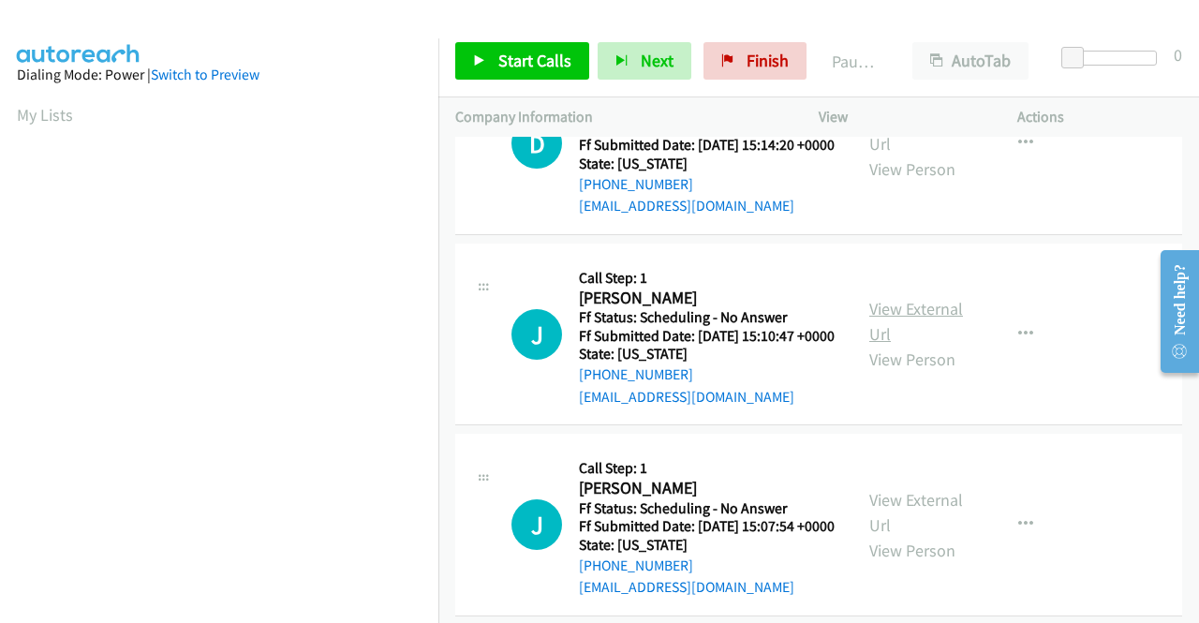
click at [883, 345] on link "View External Url" at bounding box center [916, 321] width 94 height 47
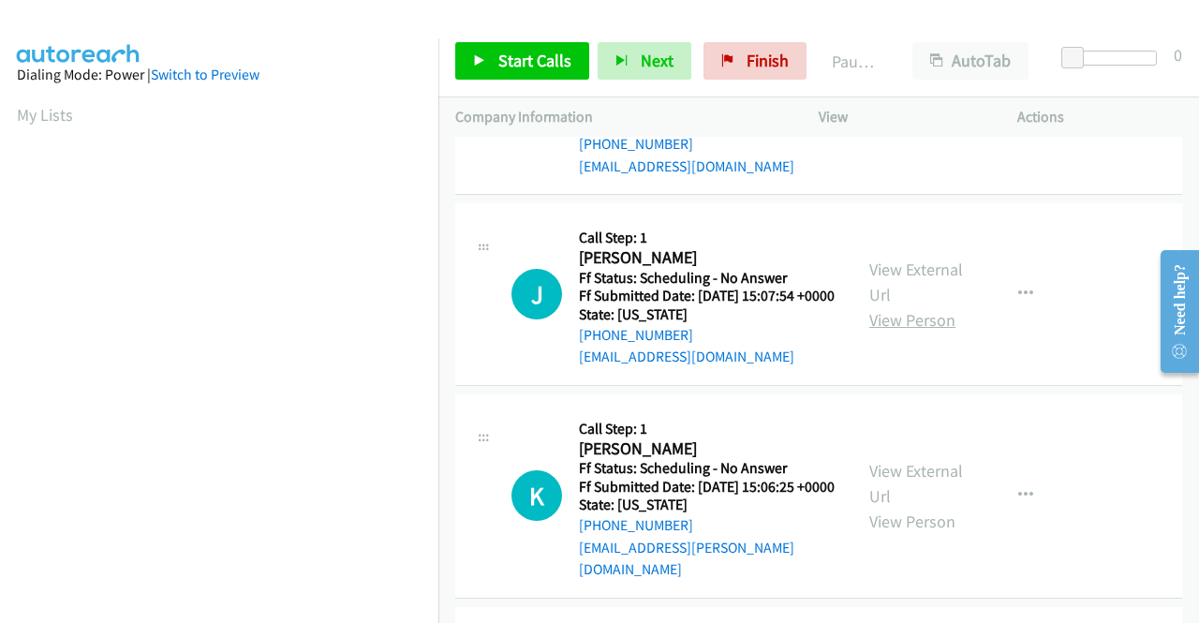
scroll to position [2342, 0]
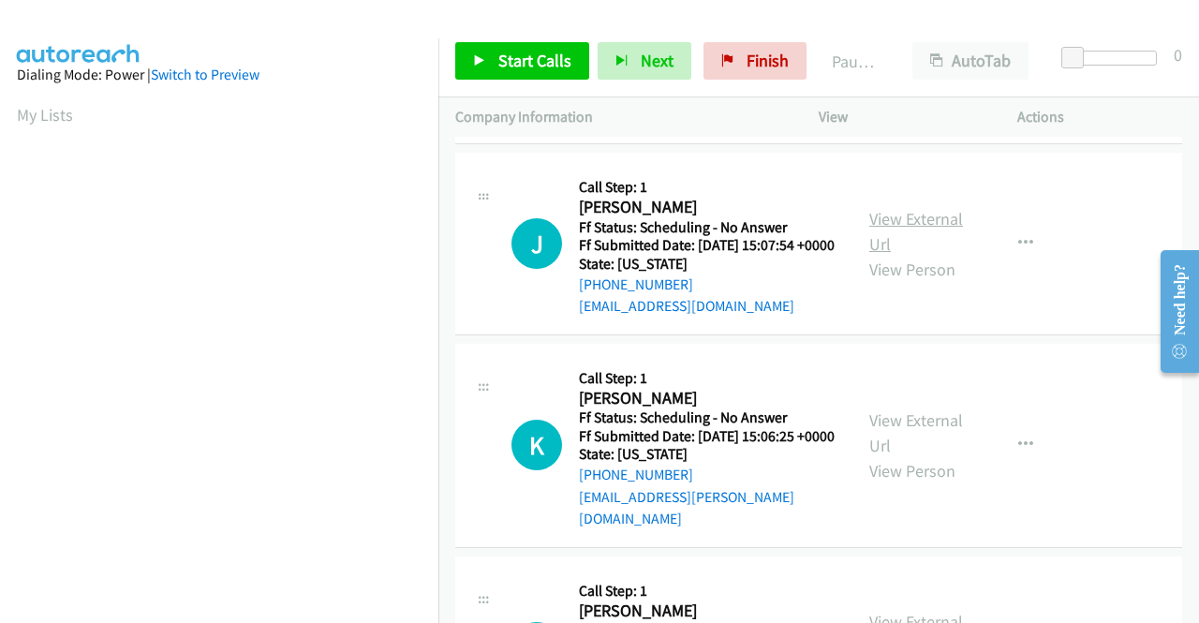
click at [913, 255] on link "View External Url" at bounding box center [916, 231] width 94 height 47
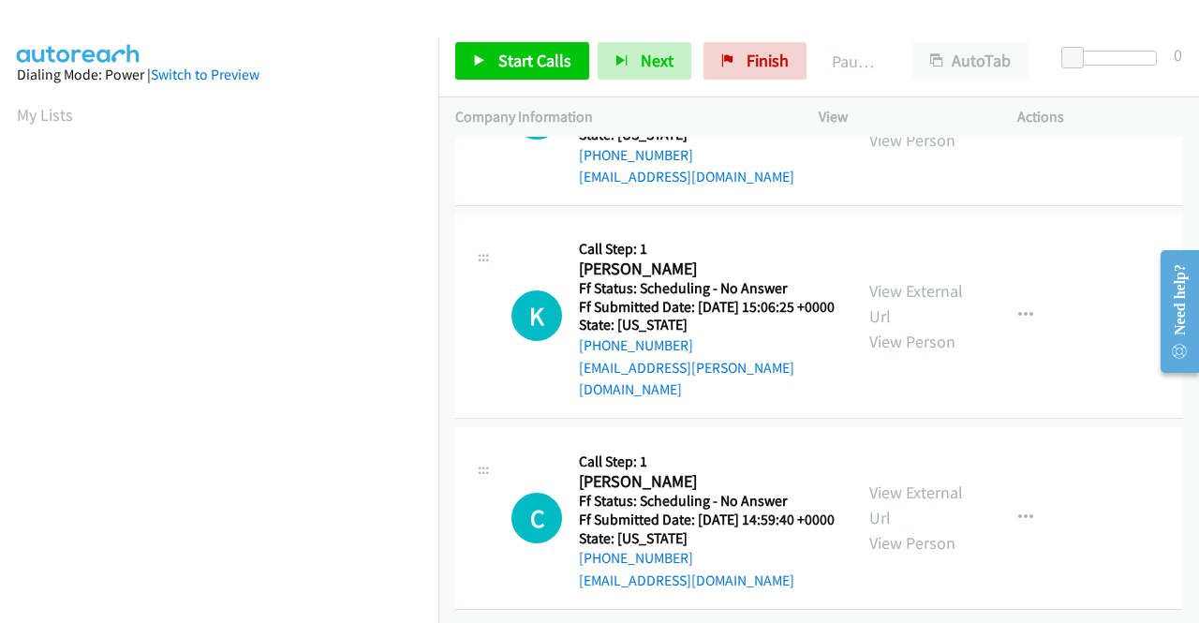
scroll to position [2530, 0]
click at [921, 327] on link "View External Url" at bounding box center [916, 303] width 94 height 47
click at [887, 482] on link "View External Url" at bounding box center [916, 505] width 94 height 47
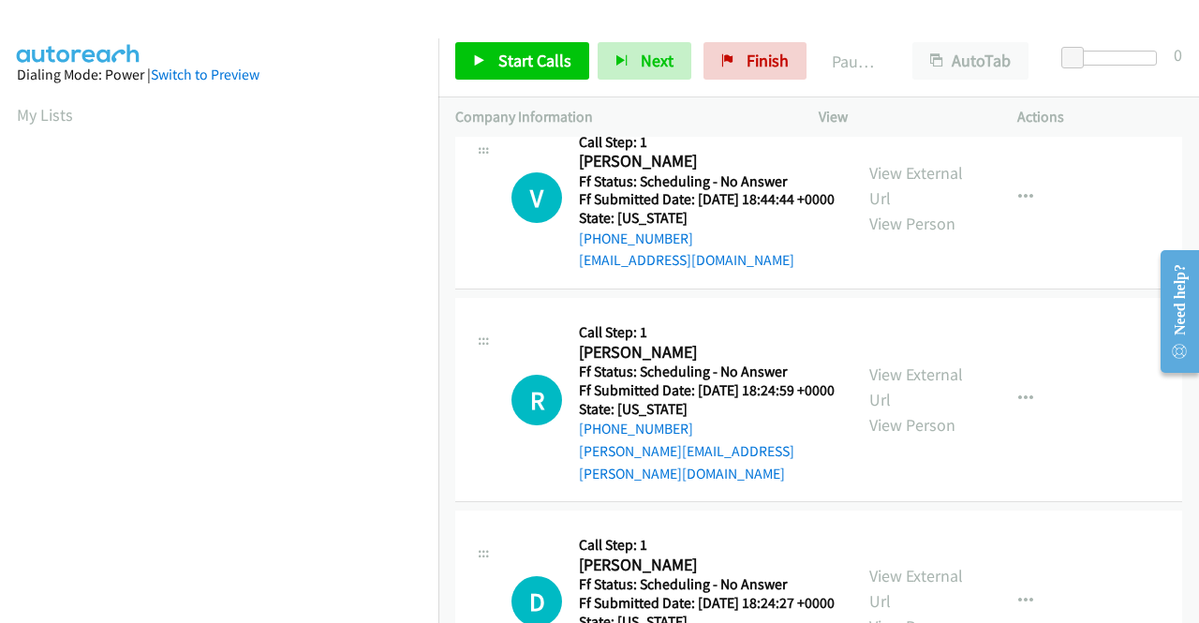
scroll to position [0, 0]
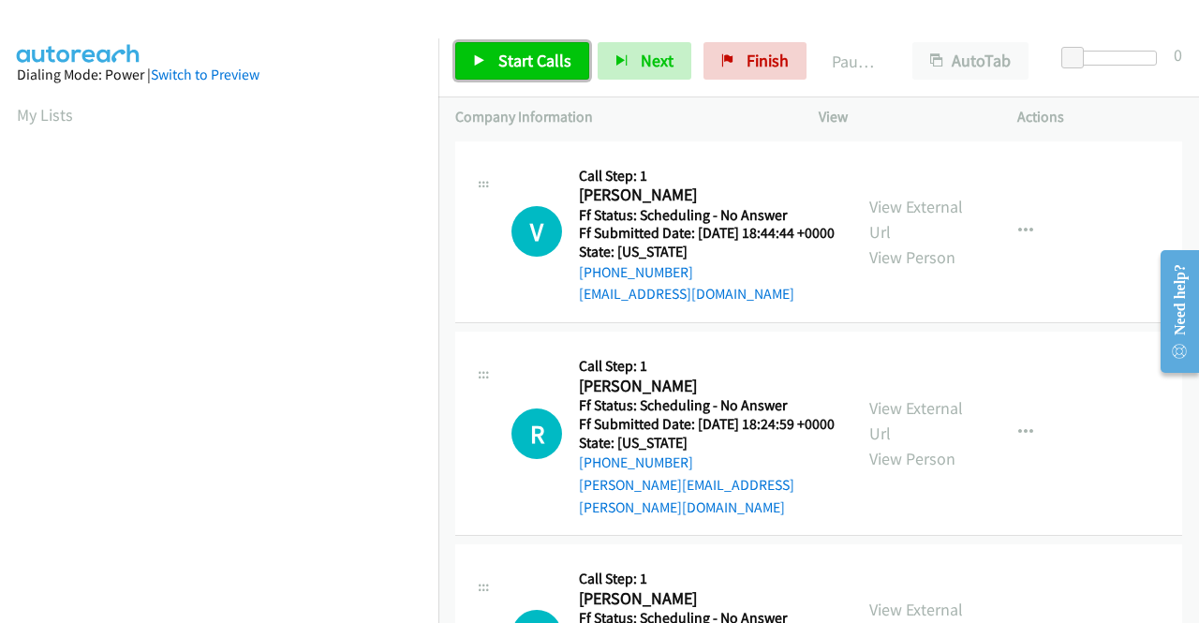
click at [548, 52] on span "Start Calls" at bounding box center [534, 61] width 73 height 22
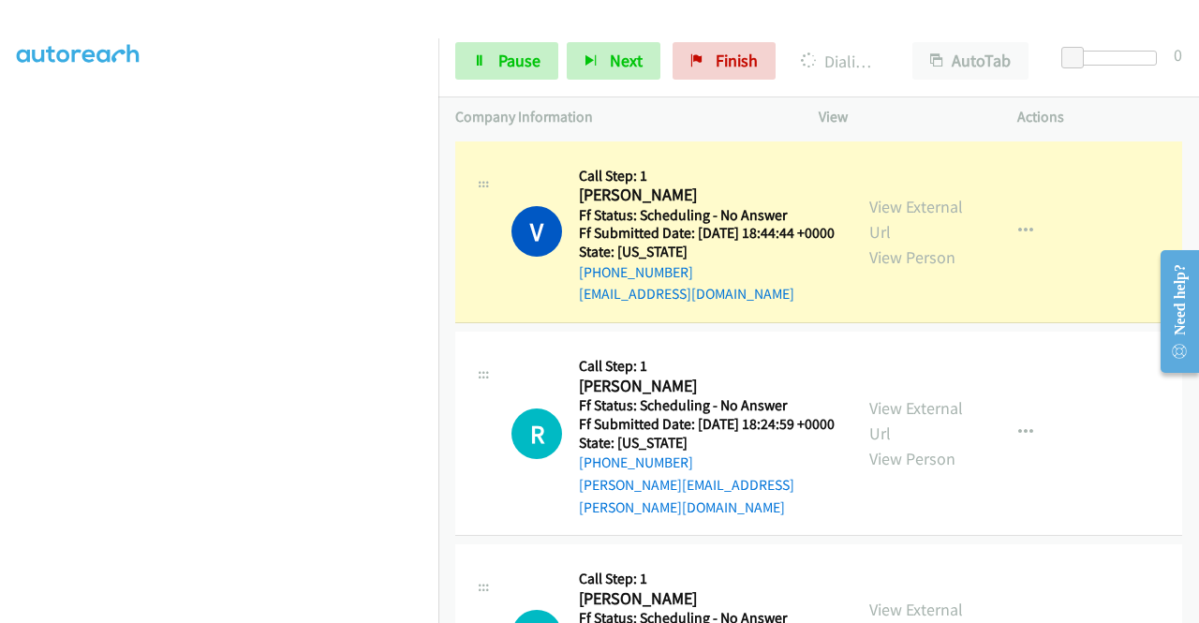
scroll to position [427, 0]
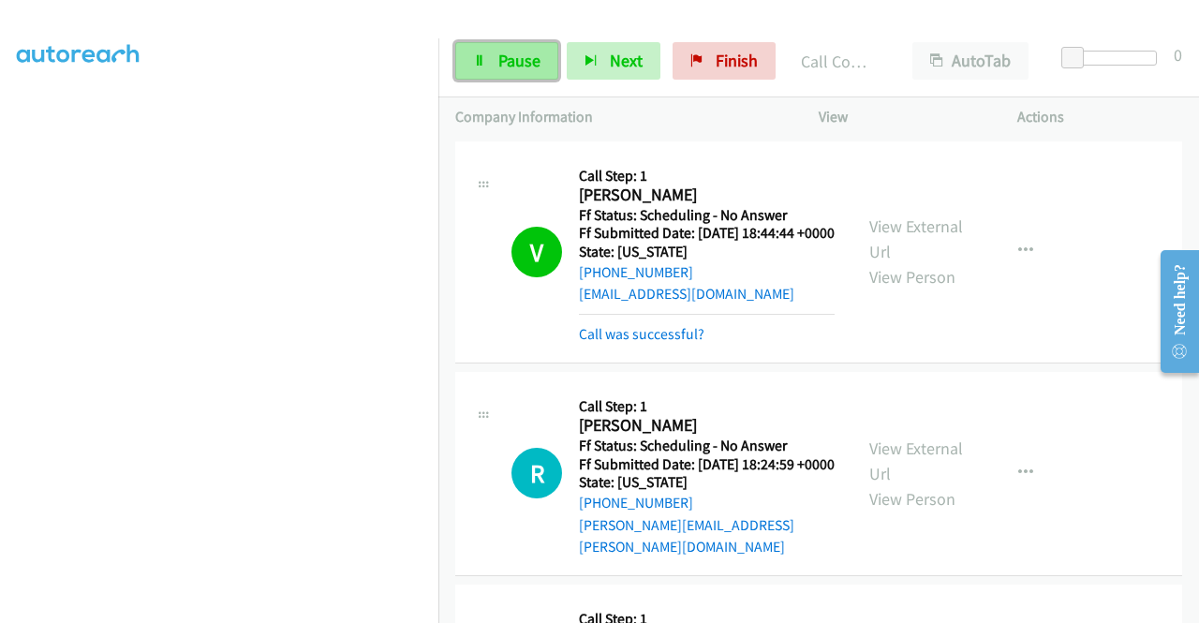
click at [491, 61] on link "Pause" at bounding box center [506, 60] width 103 height 37
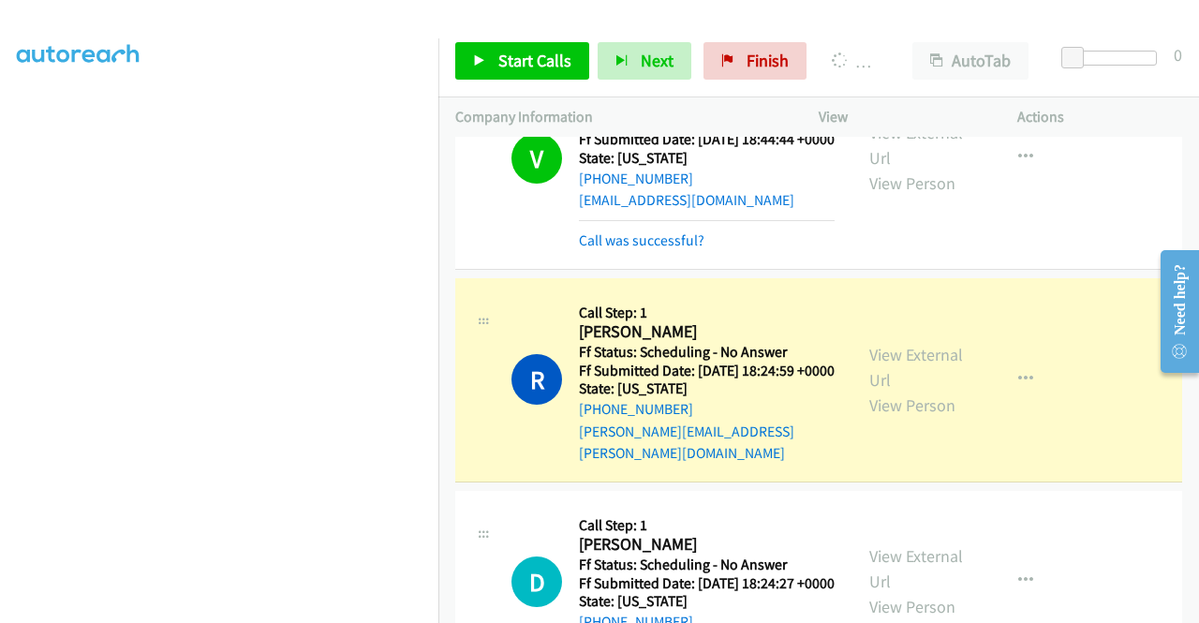
scroll to position [187, 0]
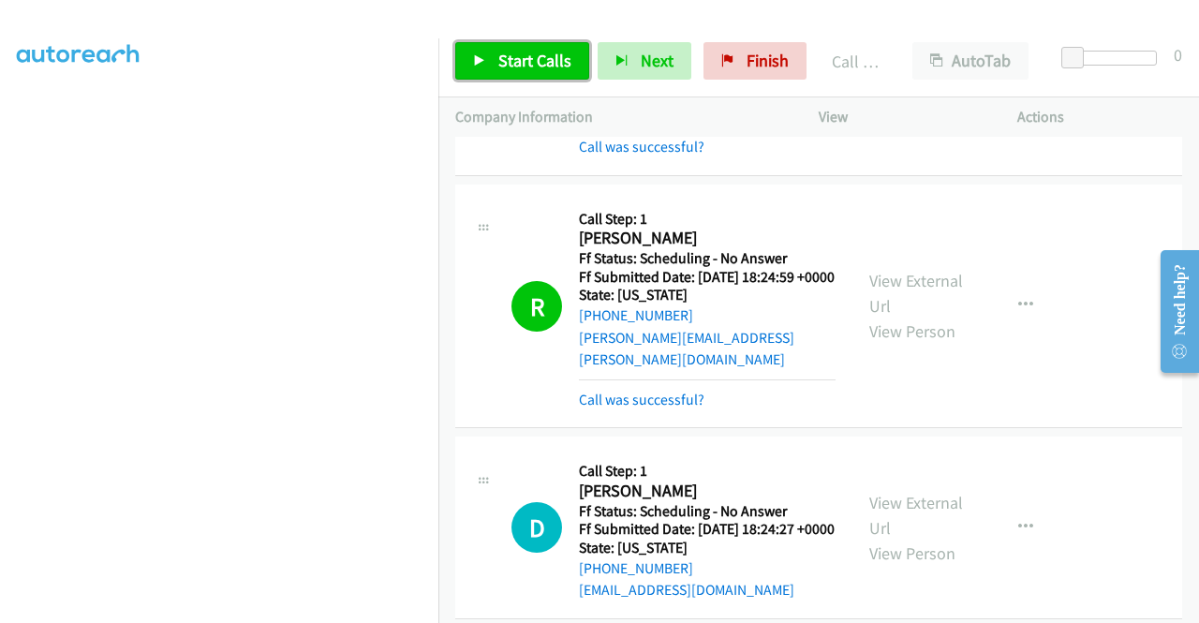
click at [491, 59] on link "Start Calls" at bounding box center [522, 60] width 134 height 37
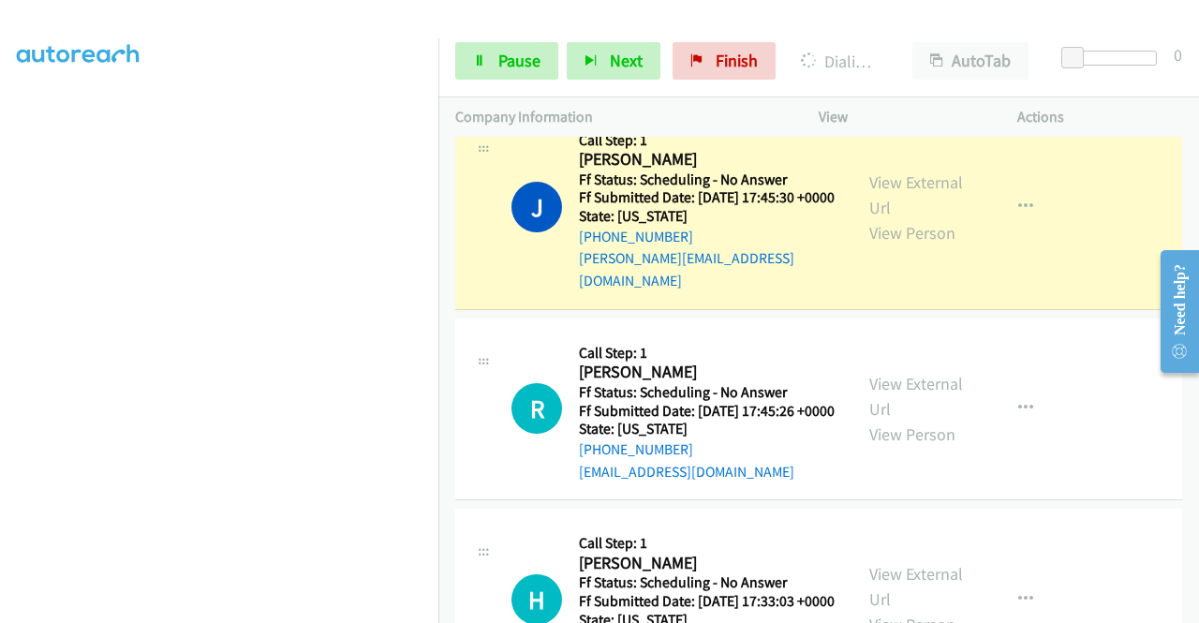
scroll to position [240, 0]
click at [501, 59] on span "Pause" at bounding box center [519, 61] width 42 height 22
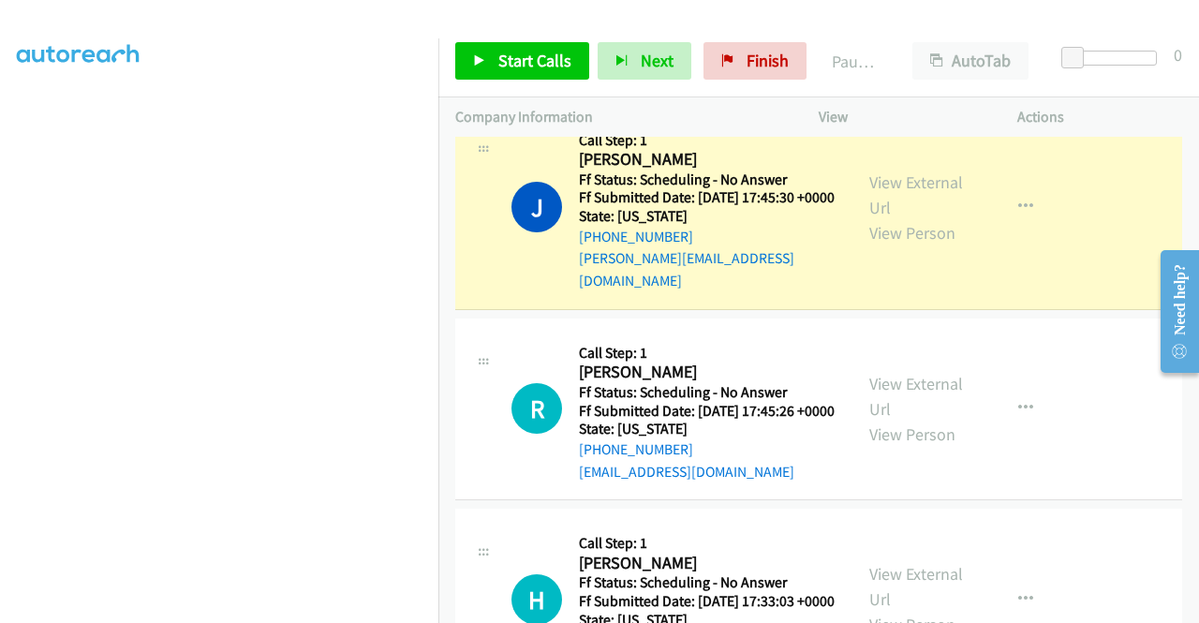
scroll to position [427, 0]
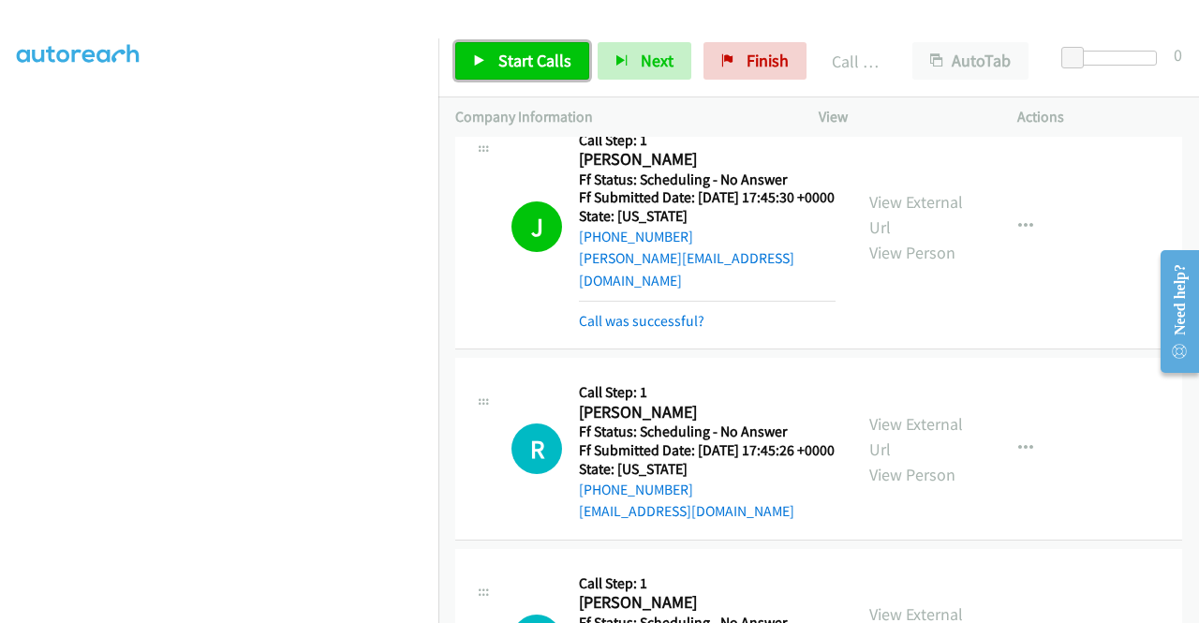
click at [495, 72] on link "Start Calls" at bounding box center [522, 60] width 134 height 37
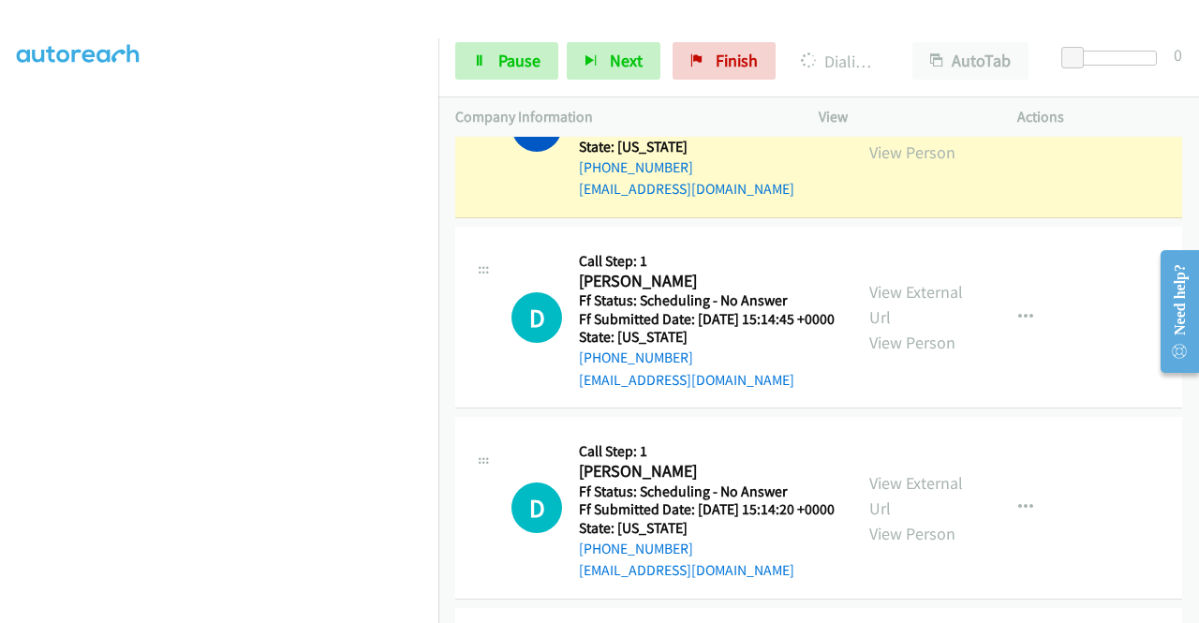
scroll to position [1987, 0]
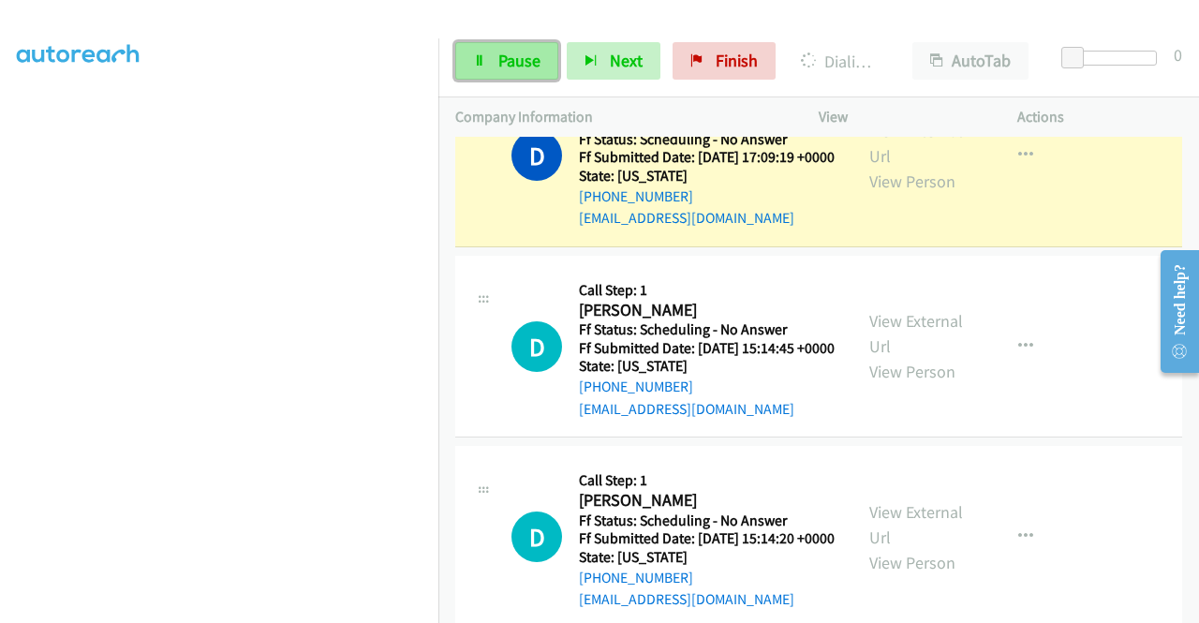
click at [515, 53] on span "Pause" at bounding box center [519, 61] width 42 height 22
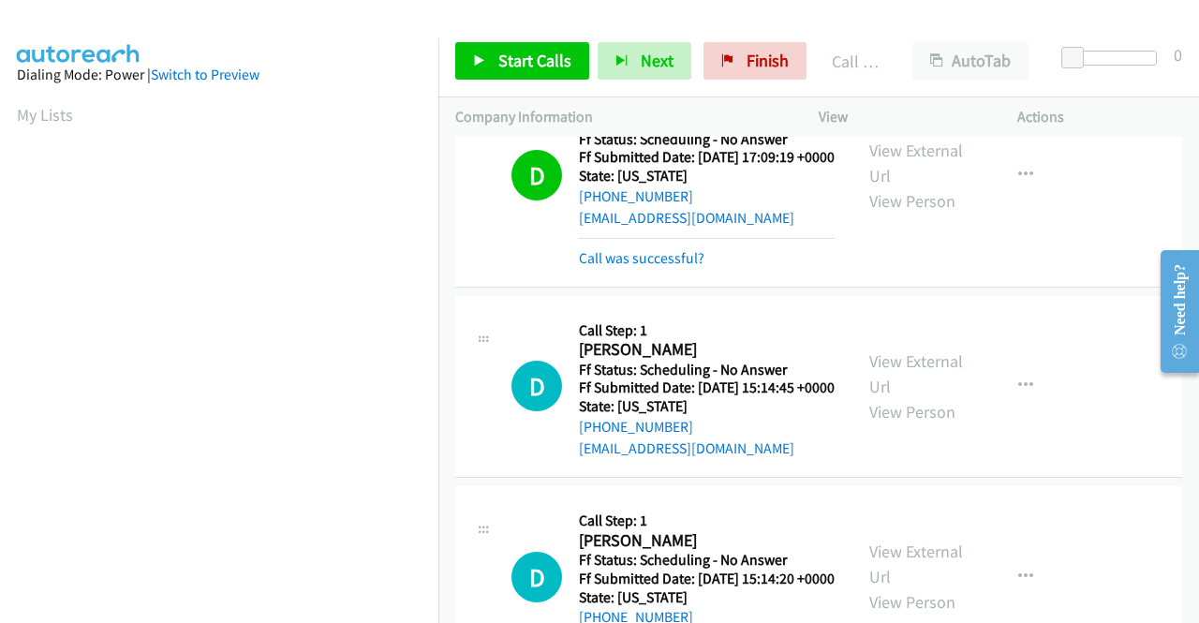
scroll to position [427, 0]
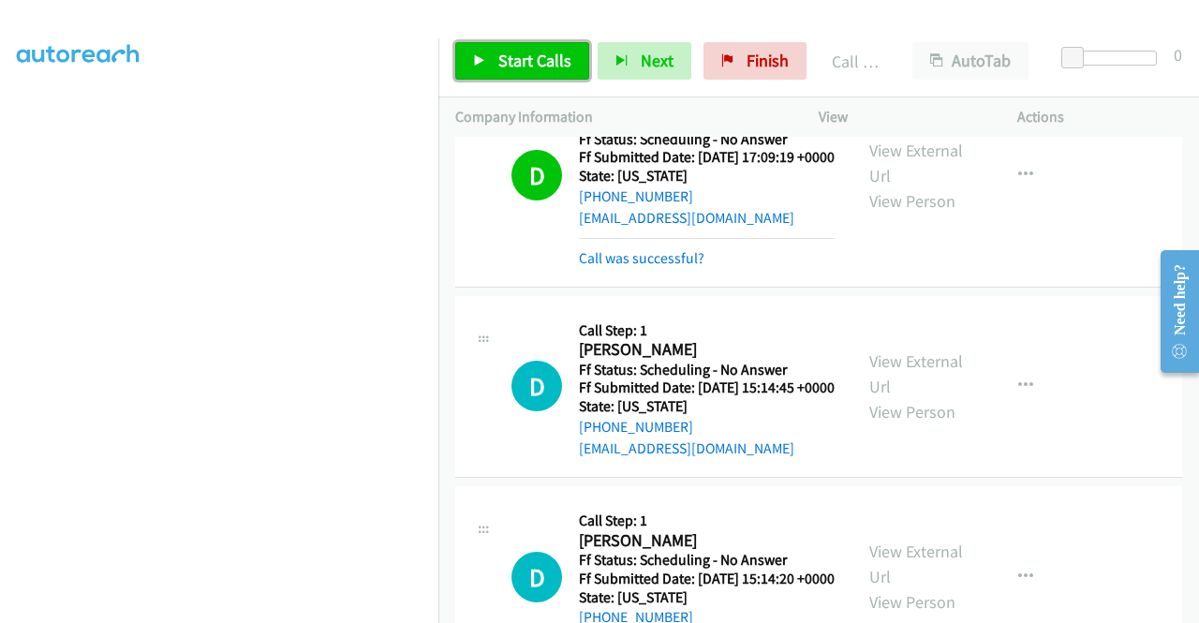
click at [534, 66] on span "Start Calls" at bounding box center [534, 61] width 73 height 22
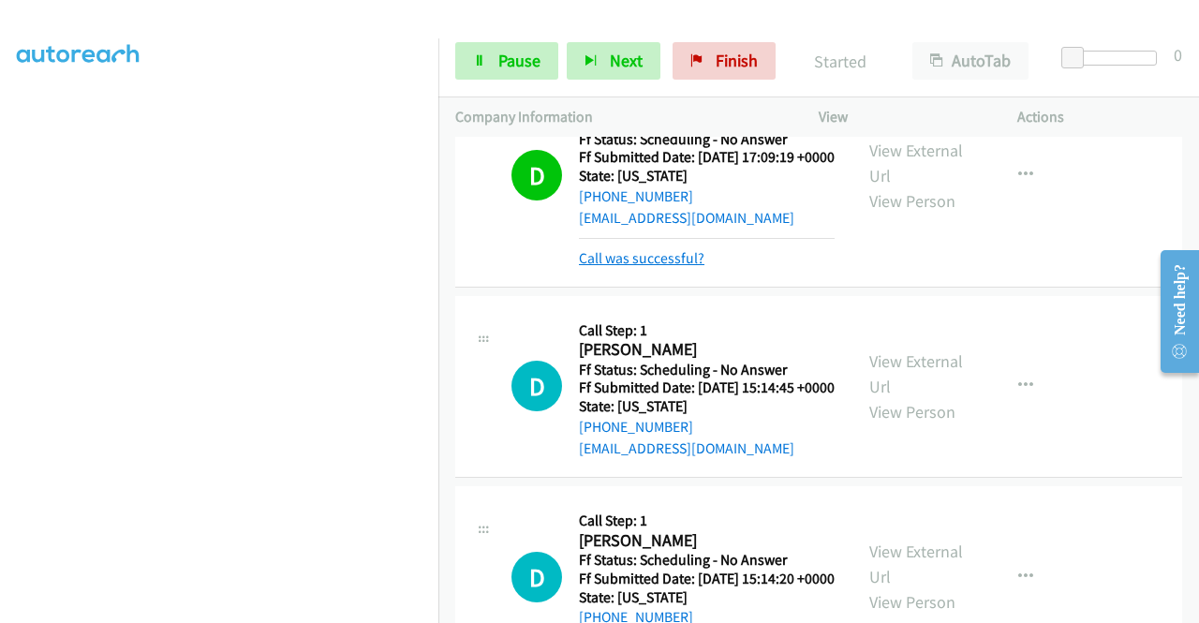
click at [654, 267] on link "Call was successful?" at bounding box center [642, 258] width 126 height 18
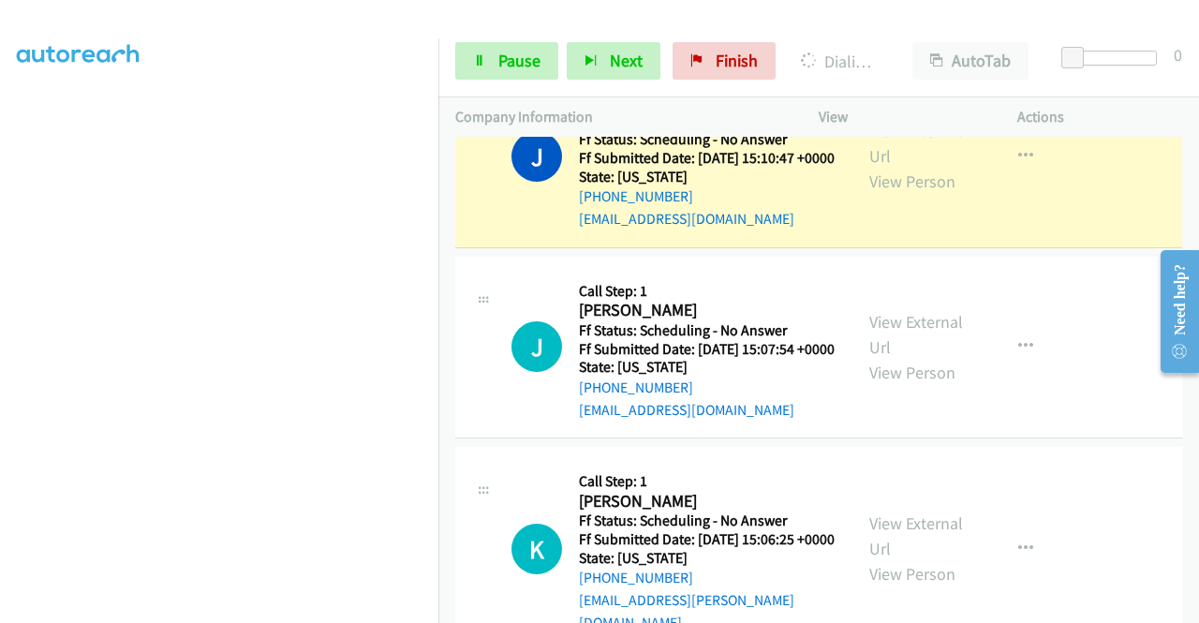
scroll to position [2663, 0]
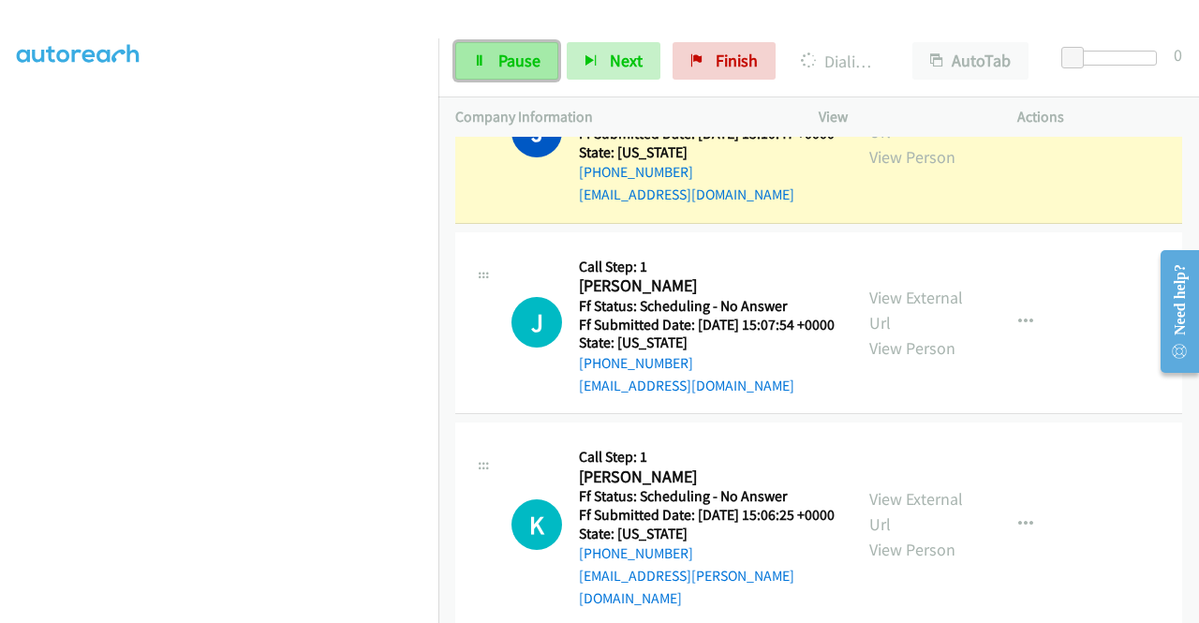
click at [508, 67] on span "Pause" at bounding box center [519, 61] width 42 height 22
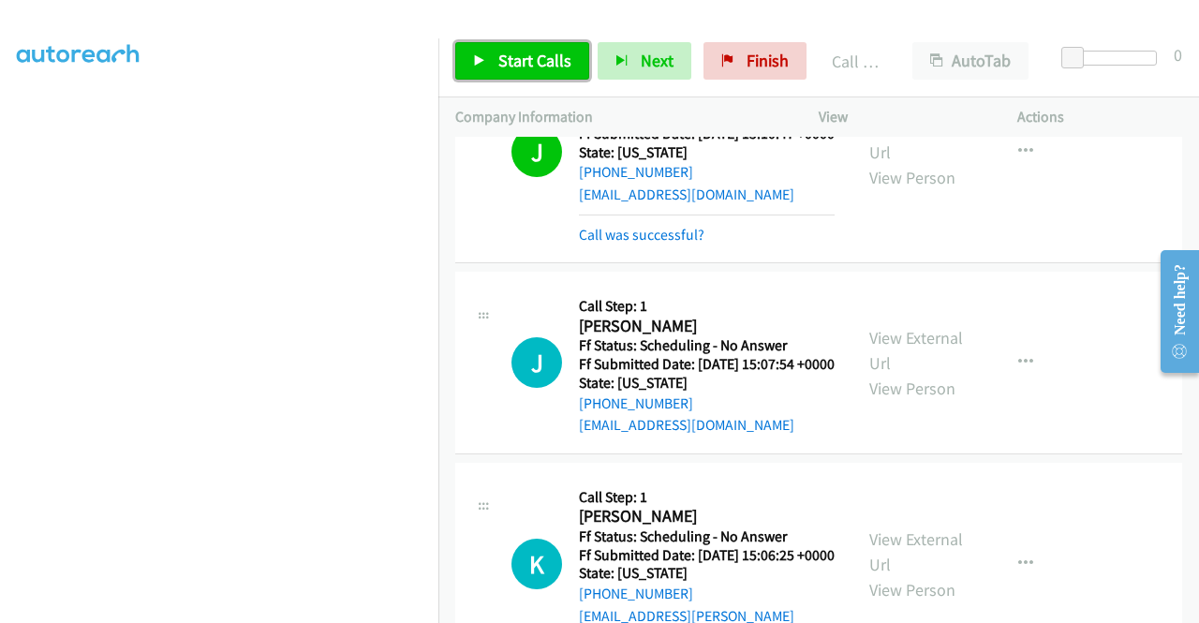
click at [540, 54] on span "Start Calls" at bounding box center [534, 61] width 73 height 22
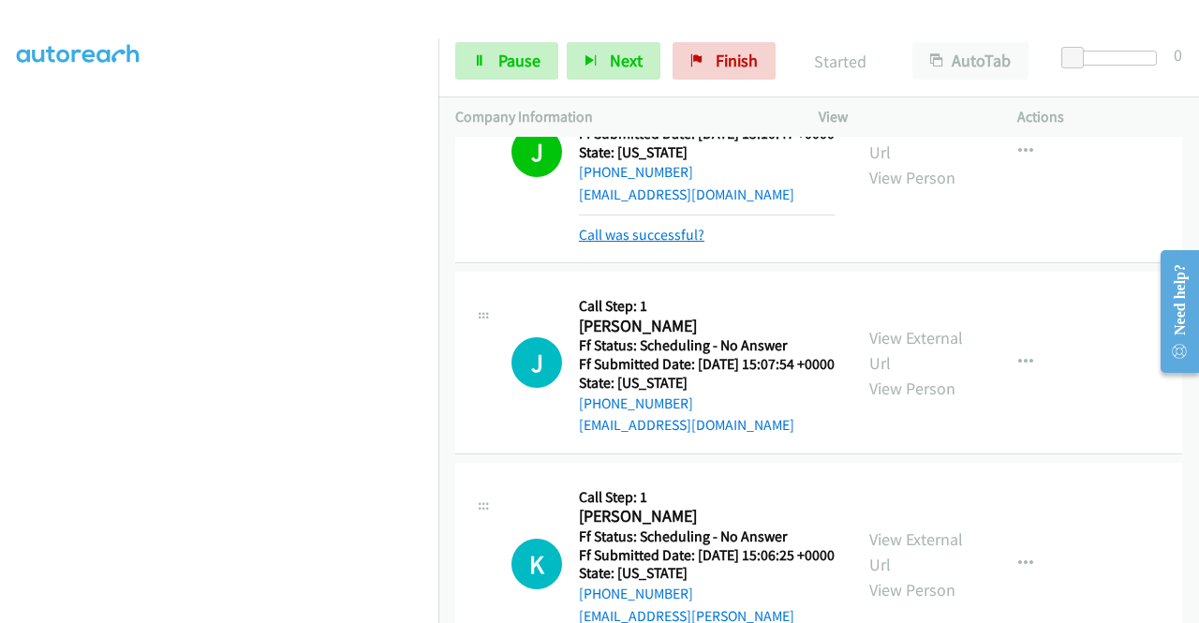
click at [679, 244] on link "Call was successful?" at bounding box center [642, 235] width 126 height 18
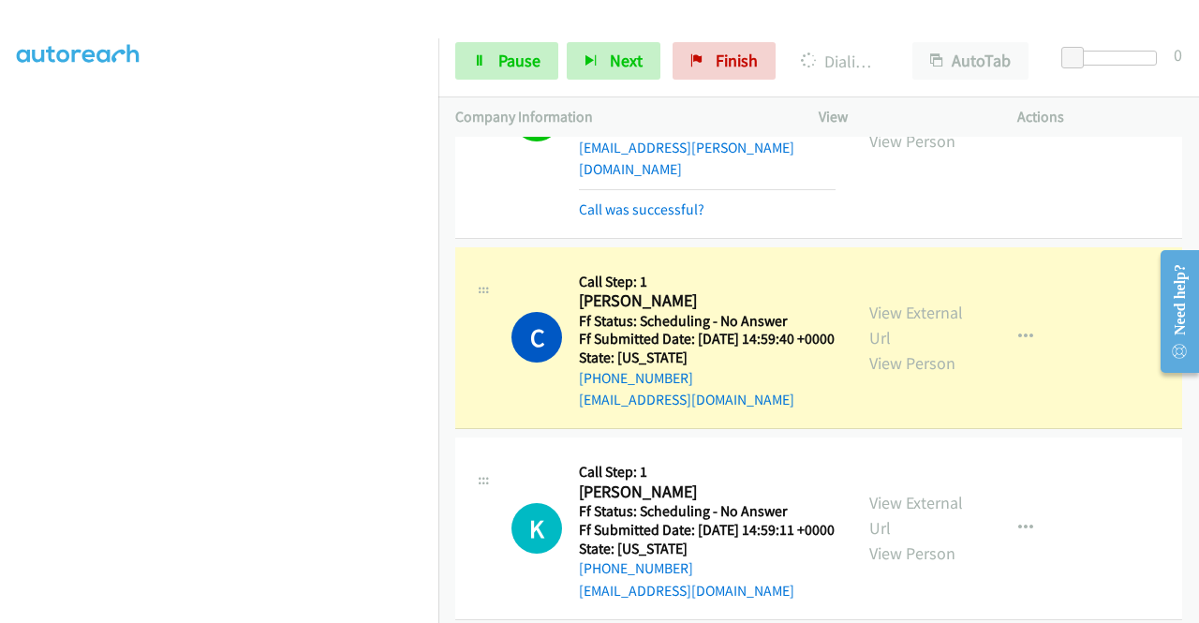
scroll to position [427, 0]
click at [512, 66] on span "Pause" at bounding box center [519, 61] width 42 height 22
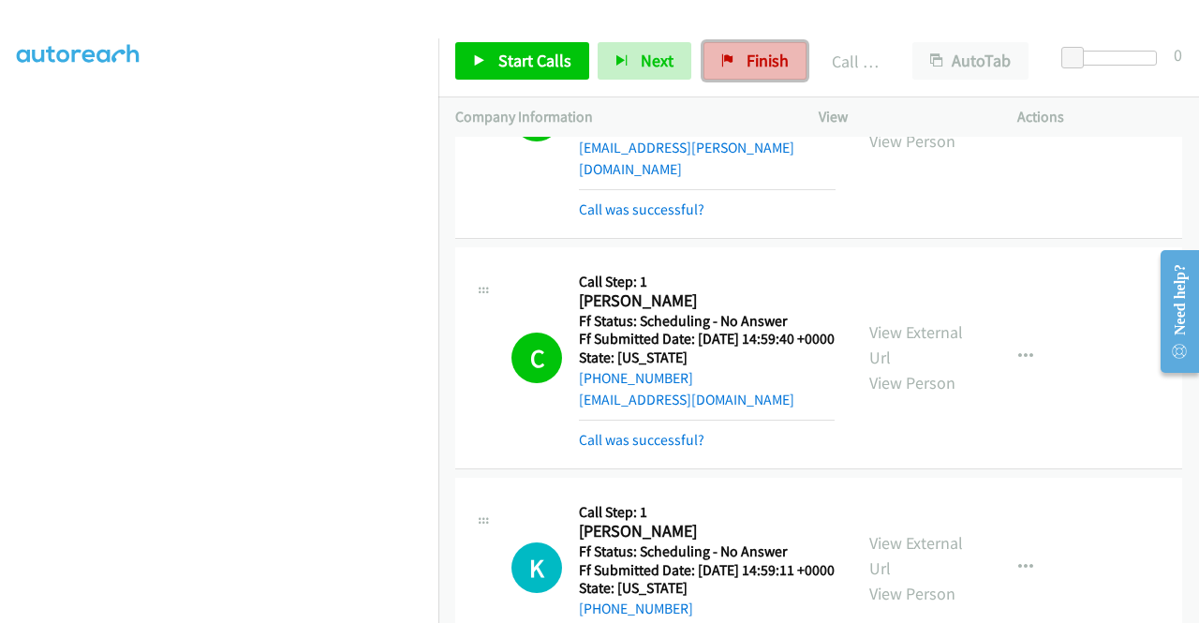
click at [761, 61] on span "Finish" at bounding box center [768, 61] width 42 height 22
